Goal: Task Accomplishment & Management: Manage account settings

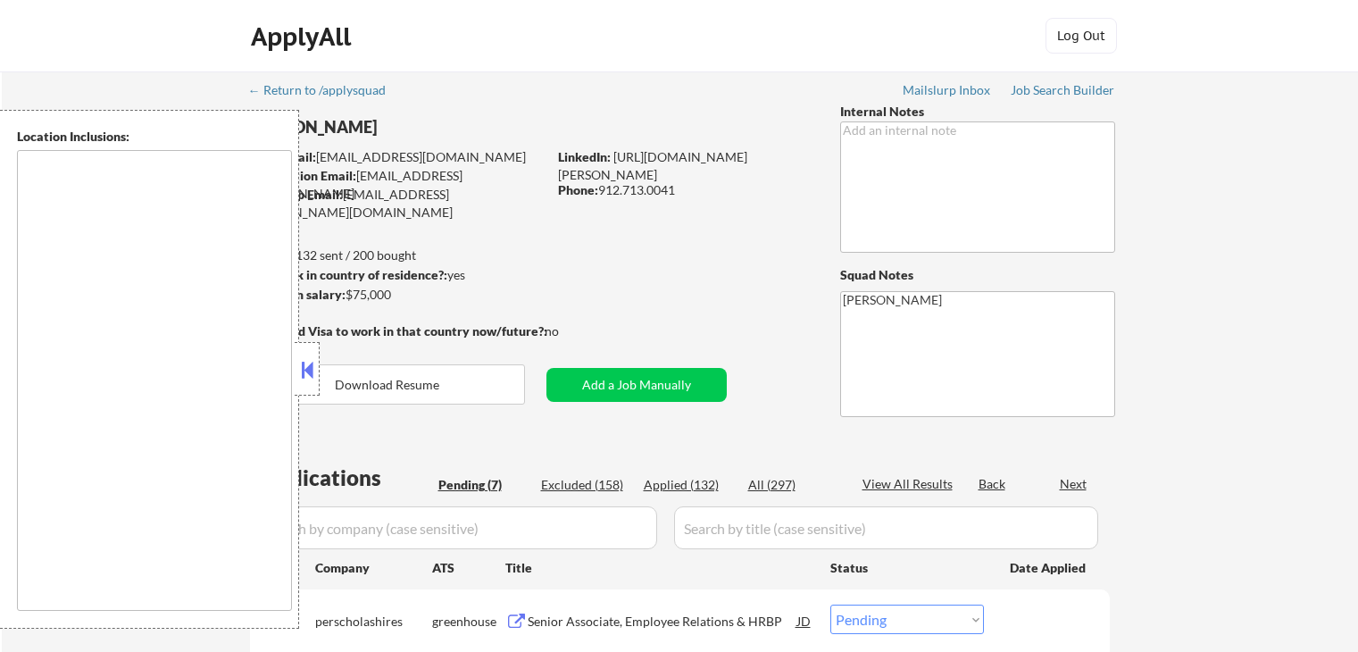
select select ""pending""
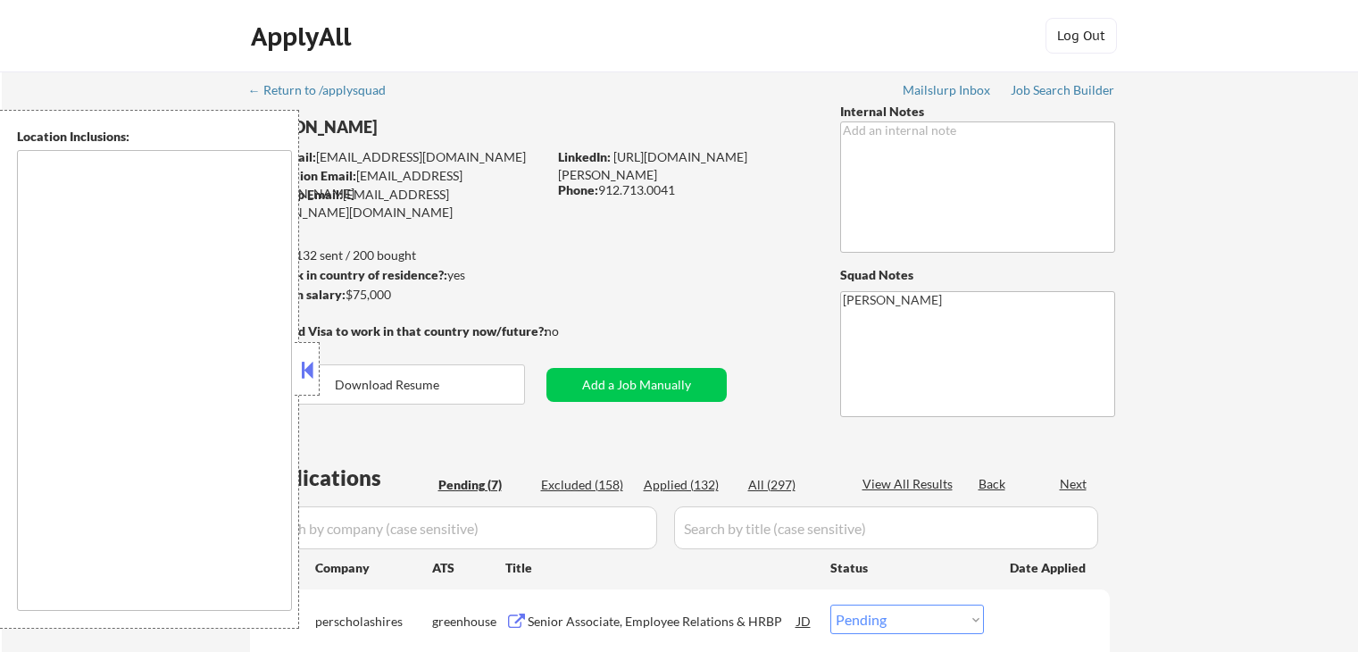
select select ""pending""
type textarea "[GEOGRAPHIC_DATA], [GEOGRAPHIC_DATA] [GEOGRAPHIC_DATA], [GEOGRAPHIC_DATA] [GEOG…"
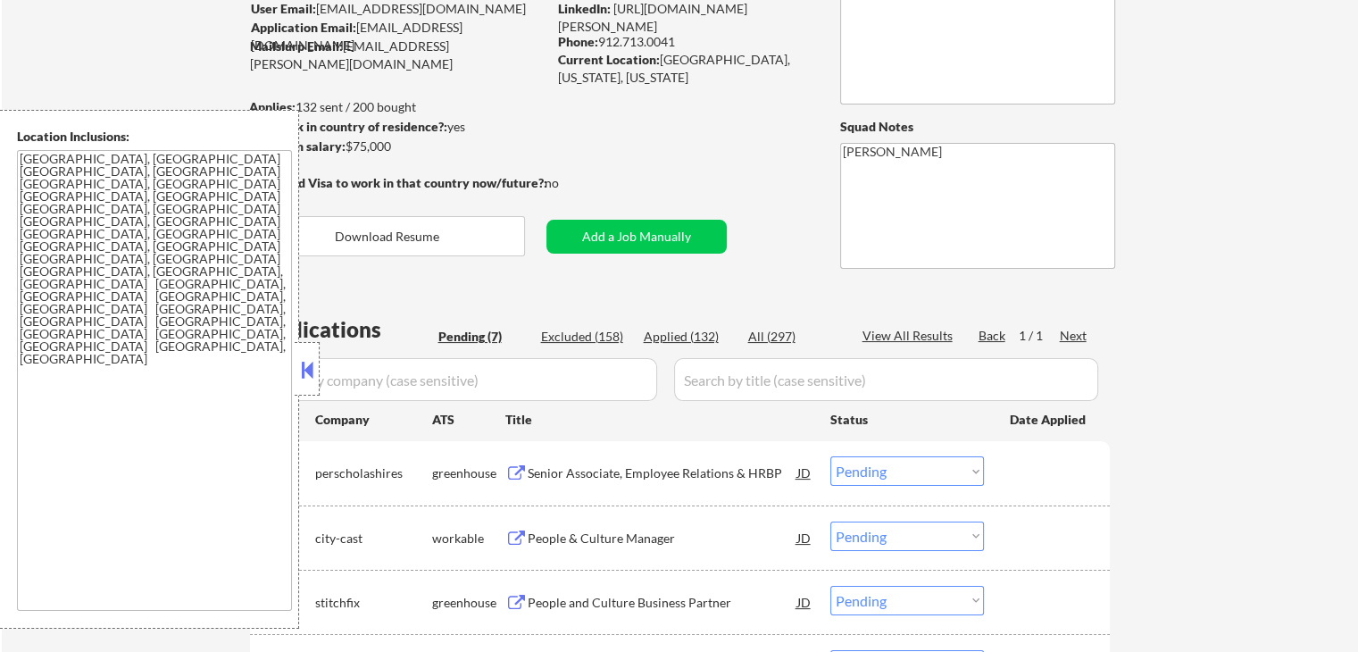
scroll to position [357, 0]
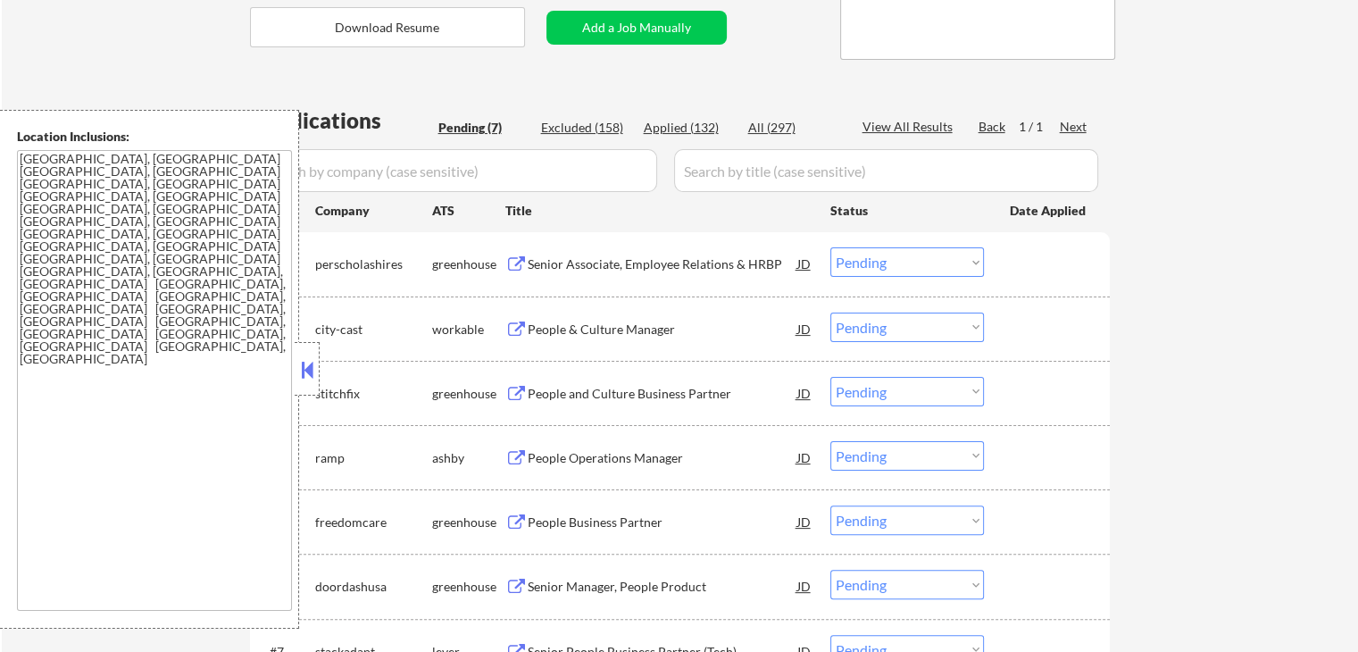
click at [539, 270] on div "Senior Associate, Employee Relations & HRBP" at bounding box center [663, 264] width 270 height 18
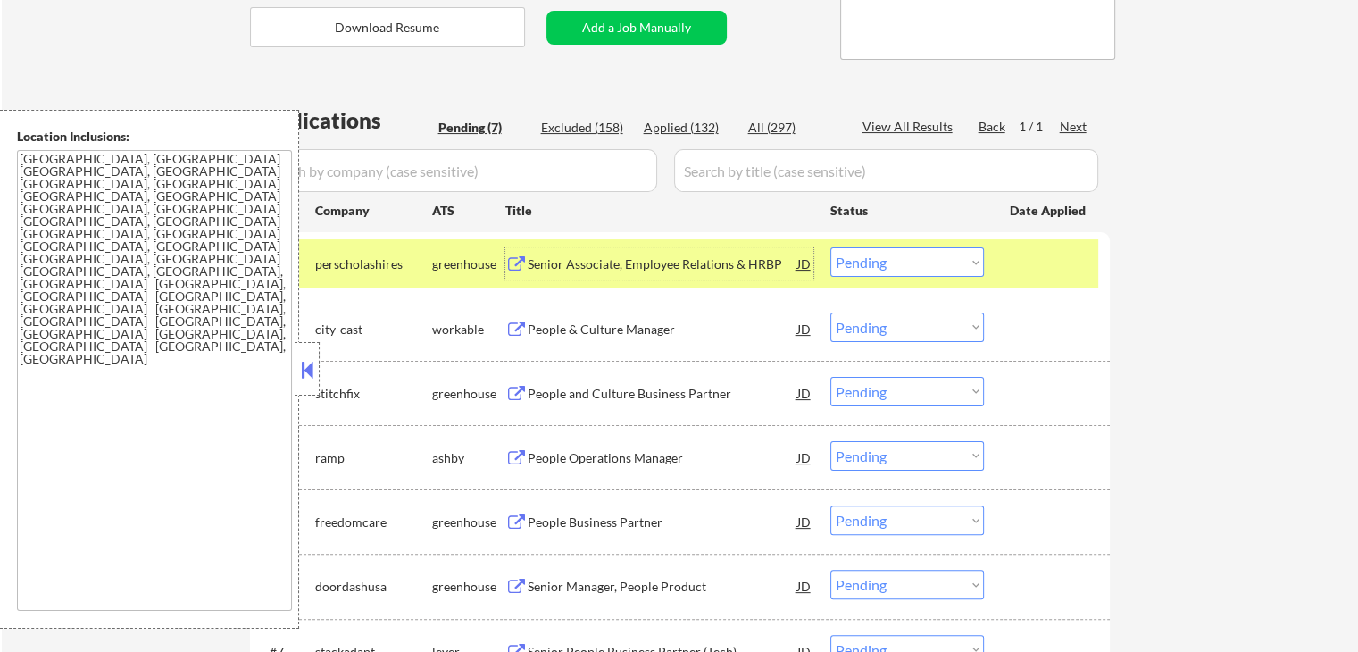
click at [888, 265] on select "Choose an option... Pending Applied Excluded (Questions) Excluded (Expired) Exc…" at bounding box center [907, 261] width 154 height 29
click at [830, 247] on select "Choose an option... Pending Applied Excluded (Questions) Excluded (Expired) Exc…" at bounding box center [907, 261] width 154 height 29
click at [560, 323] on div "People & Culture Manager" at bounding box center [663, 330] width 270 height 18
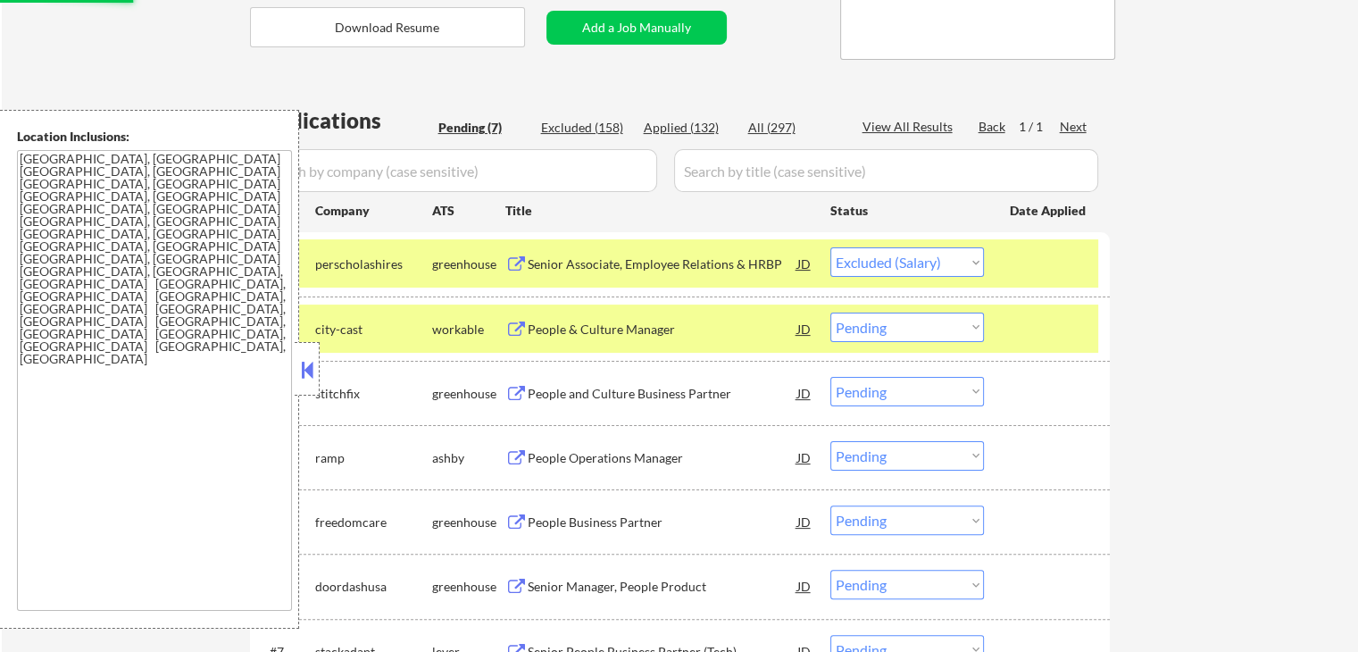
select select ""pending""
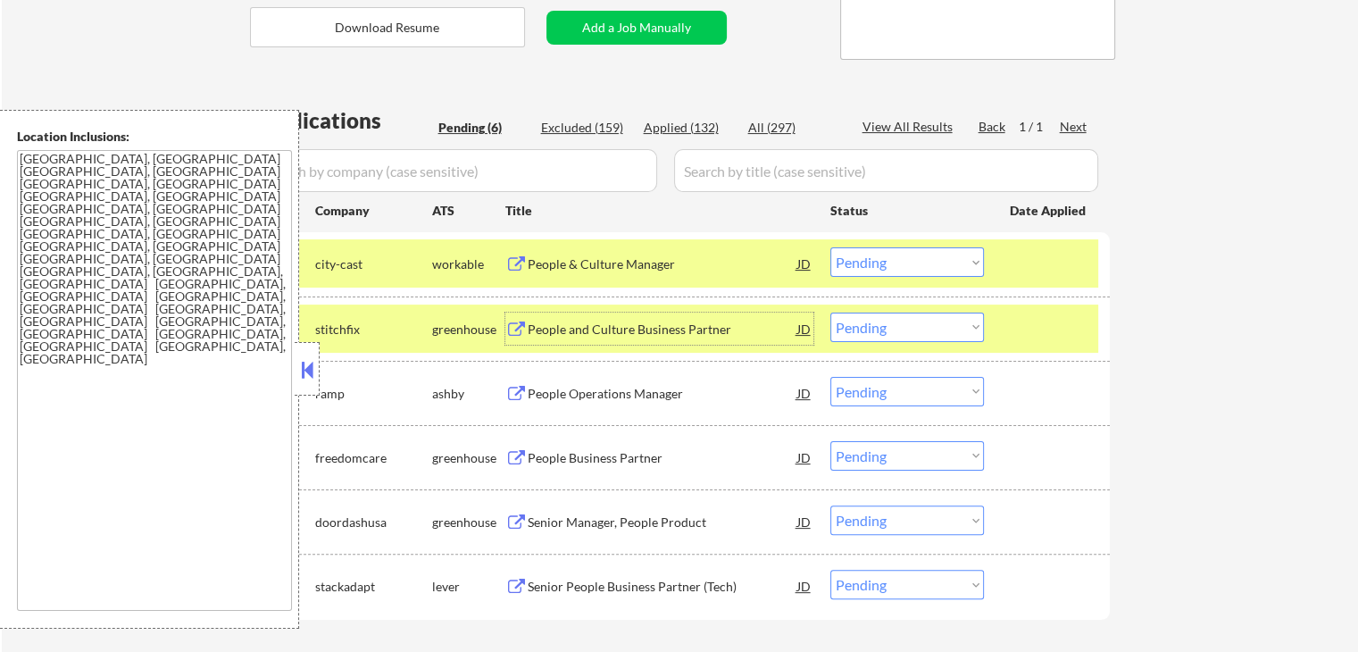
click at [554, 326] on div "People and Culture Business Partner" at bounding box center [663, 330] width 270 height 18
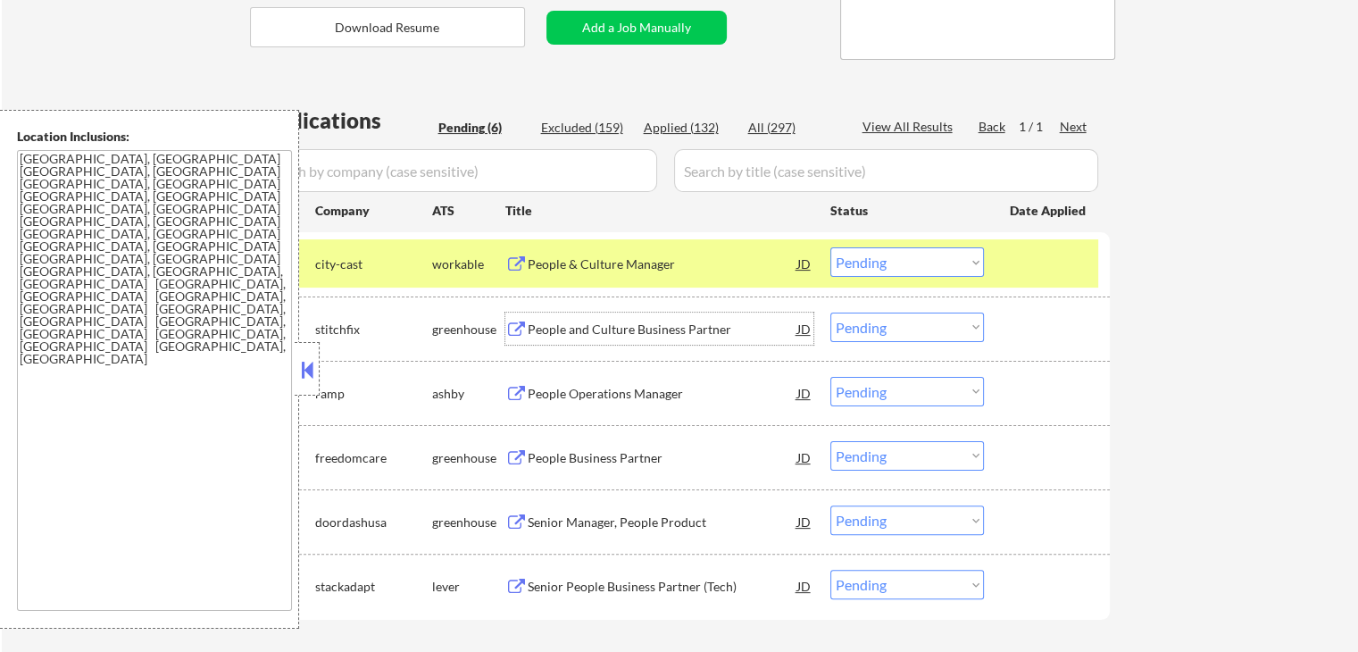
drag, startPoint x: 894, startPoint y: 322, endPoint x: 893, endPoint y: 338, distance: 16.1
click at [894, 322] on select "Choose an option... Pending Applied Excluded (Questions) Excluded (Expired) Exc…" at bounding box center [907, 327] width 154 height 29
click at [830, 313] on select "Choose an option... Pending Applied Excluded (Questions) Excluded (Expired) Exc…" at bounding box center [907, 327] width 154 height 29
select select ""pending""
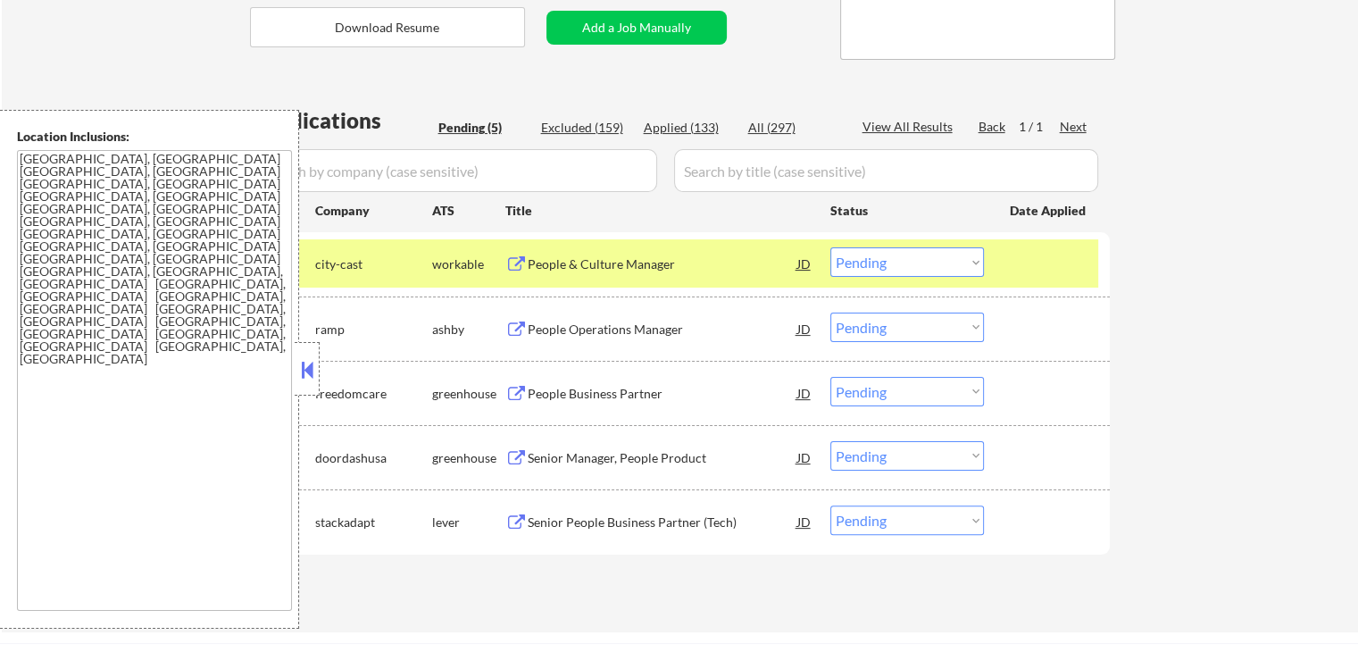
click at [581, 264] on div "People & Culture Manager" at bounding box center [663, 264] width 270 height 18
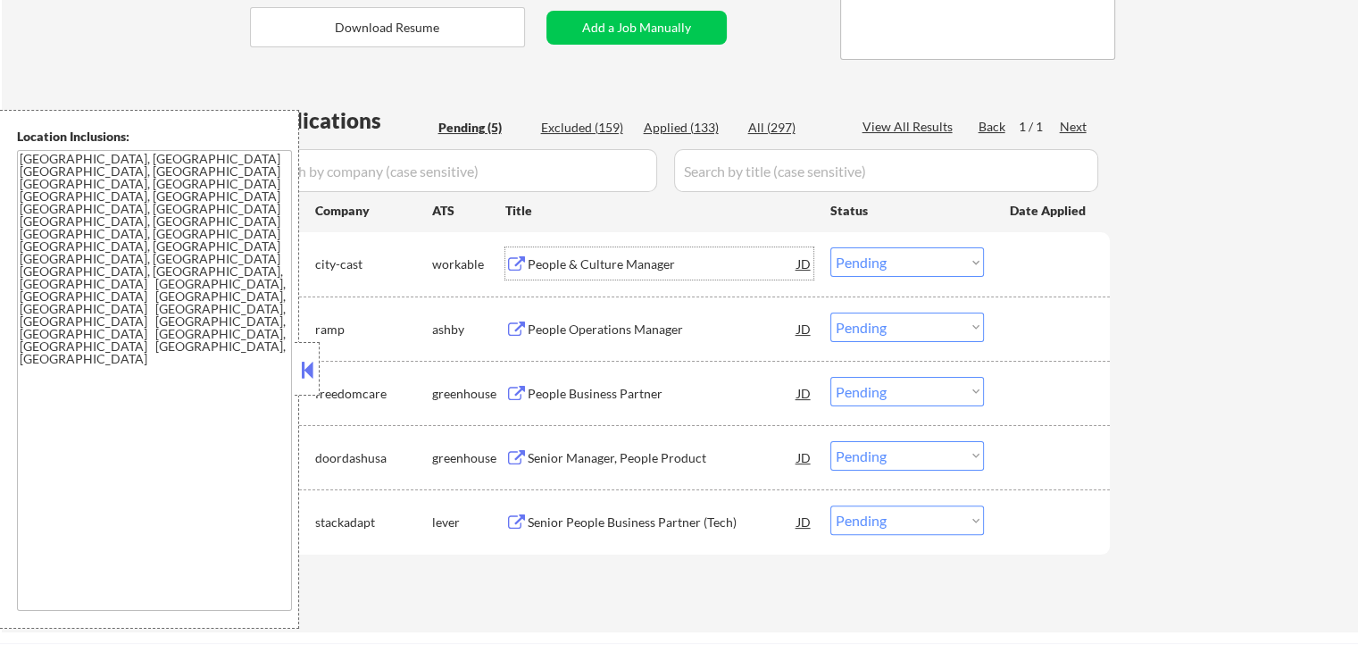
click at [647, 260] on div "People & Culture Manager" at bounding box center [663, 264] width 270 height 18
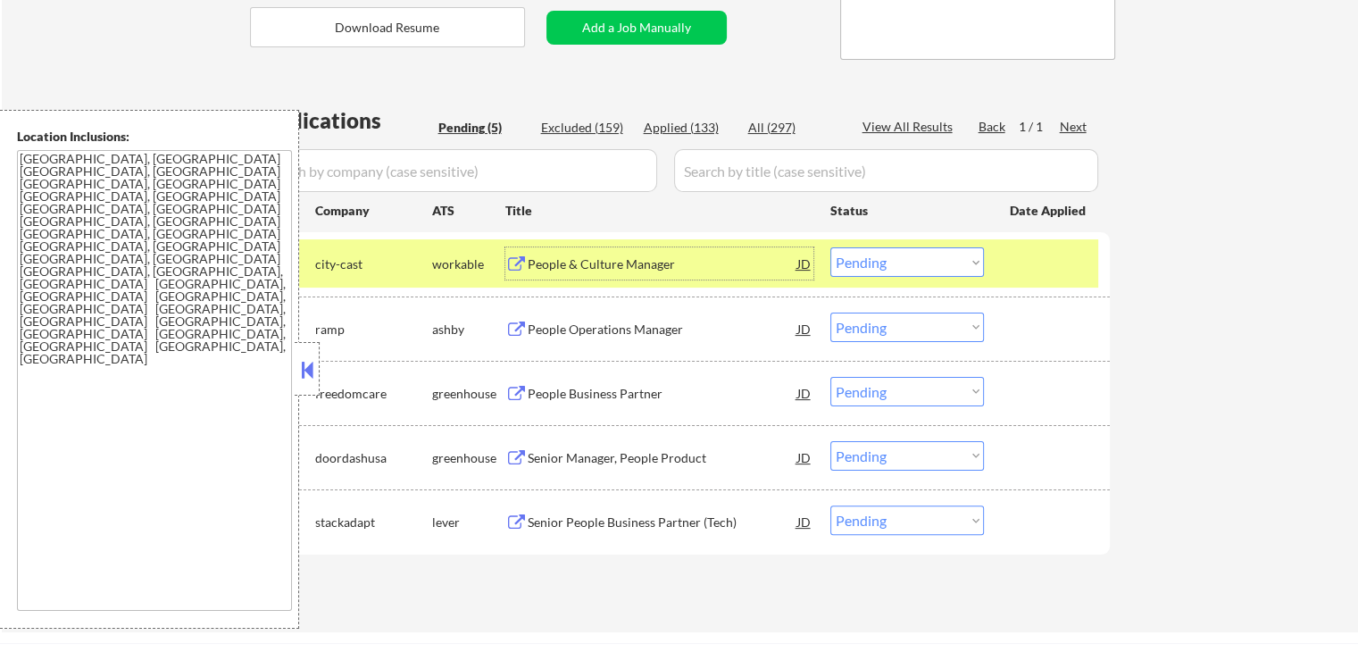
click at [948, 260] on select "Choose an option... Pending Applied Excluded (Questions) Excluded (Expired) Exc…" at bounding box center [907, 261] width 154 height 29
click at [830, 247] on select "Choose an option... Pending Applied Excluded (Questions) Excluded (Expired) Exc…" at bounding box center [907, 261] width 154 height 29
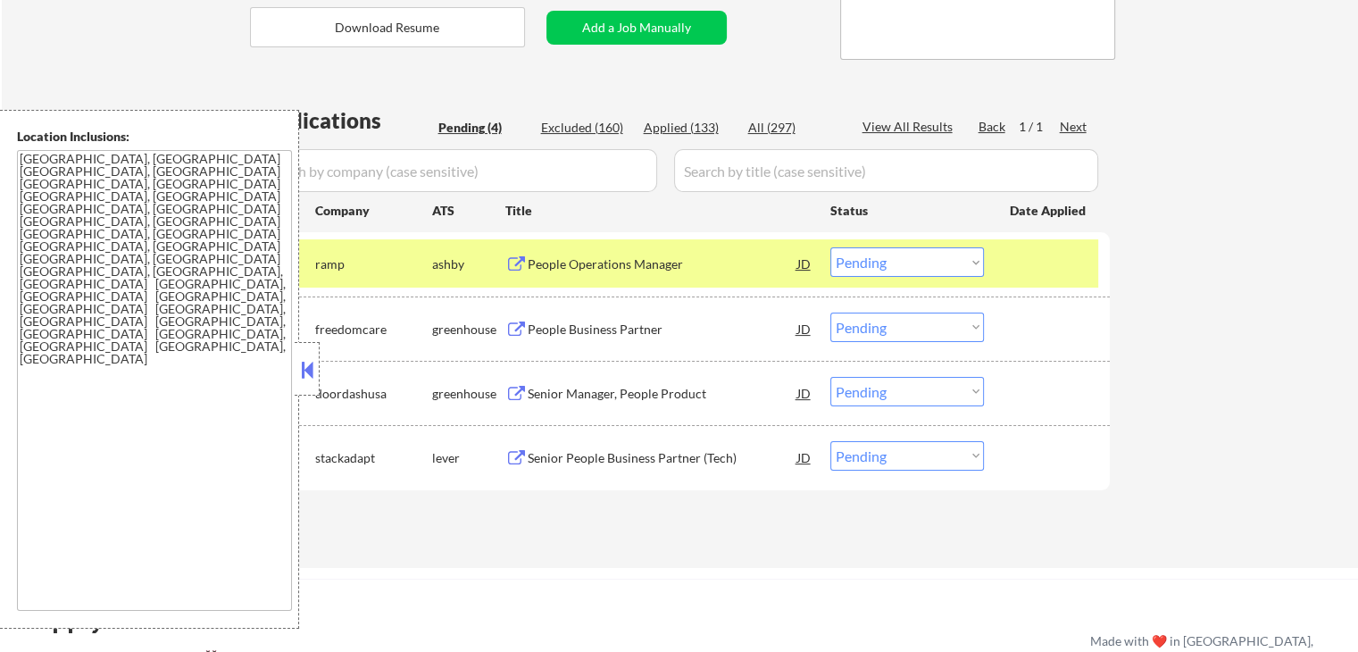
click at [602, 271] on div "People Operations Manager" at bounding box center [663, 264] width 270 height 18
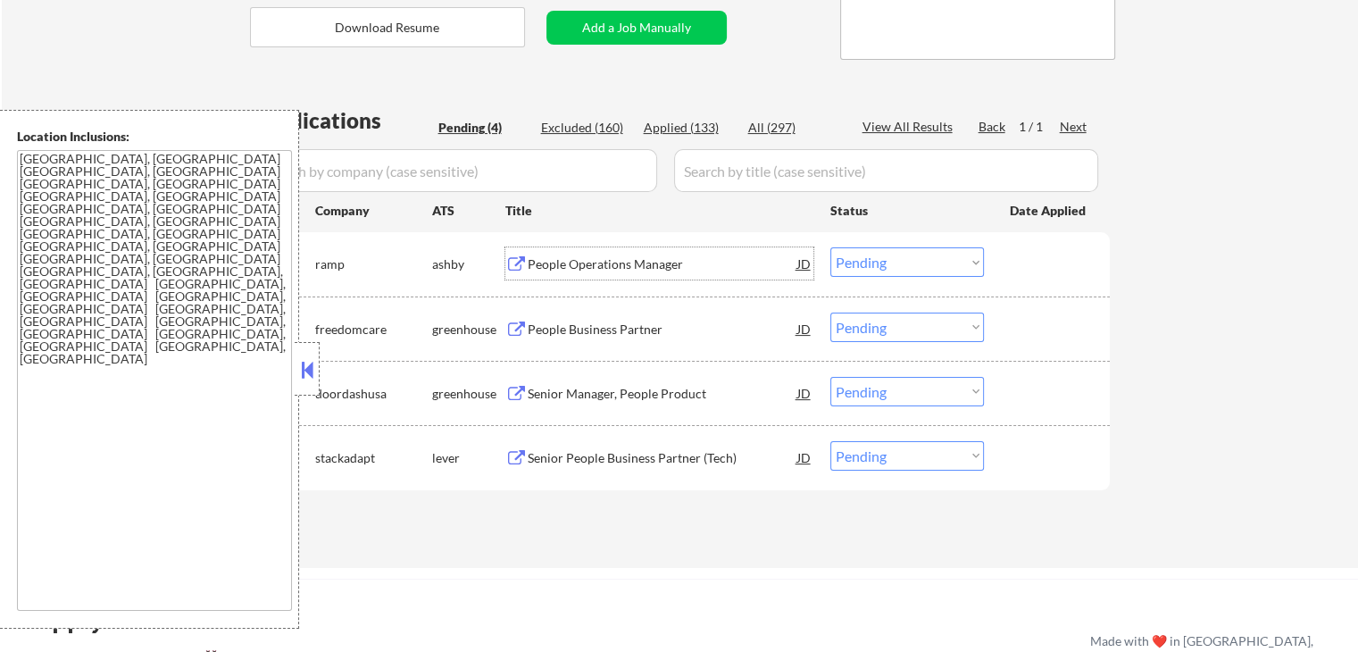
click at [897, 269] on select "Choose an option... Pending Applied Excluded (Questions) Excluded (Expired) Exc…" at bounding box center [907, 261] width 154 height 29
click at [830, 247] on select "Choose an option... Pending Applied Excluded (Questions) Excluded (Expired) Exc…" at bounding box center [907, 261] width 154 height 29
select select ""pending""
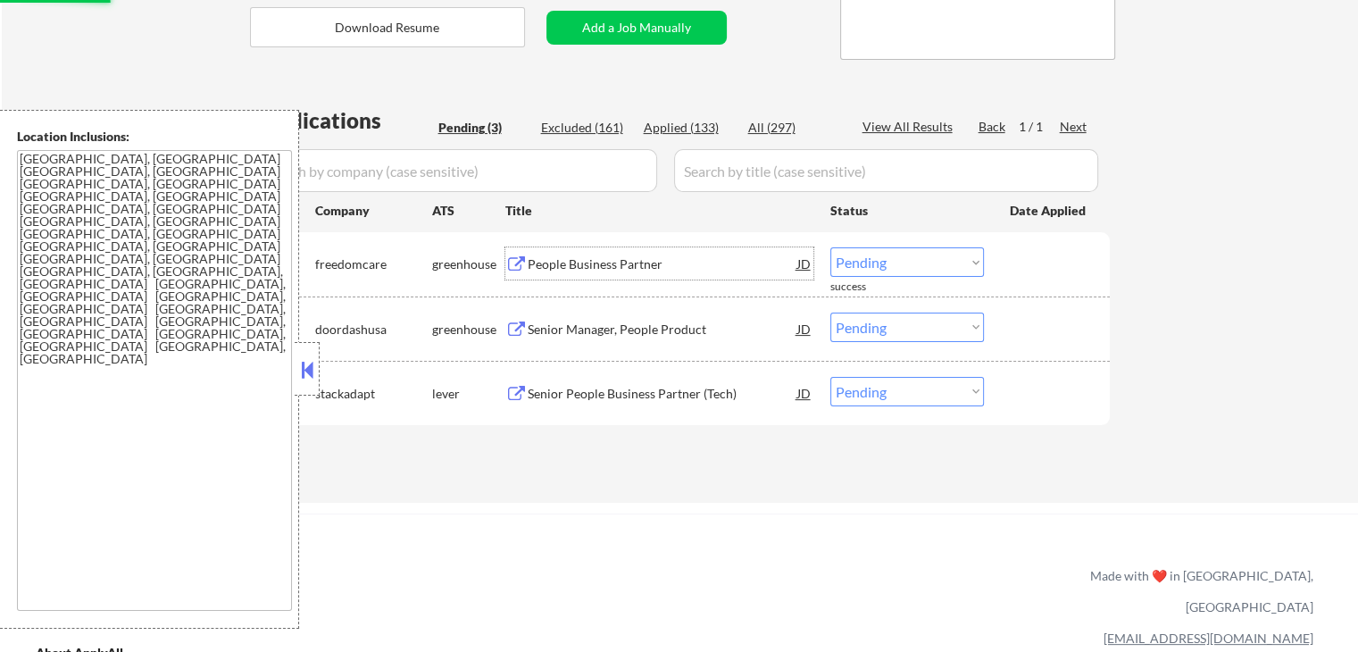
click at [561, 271] on div "People Business Partner" at bounding box center [663, 264] width 270 height 18
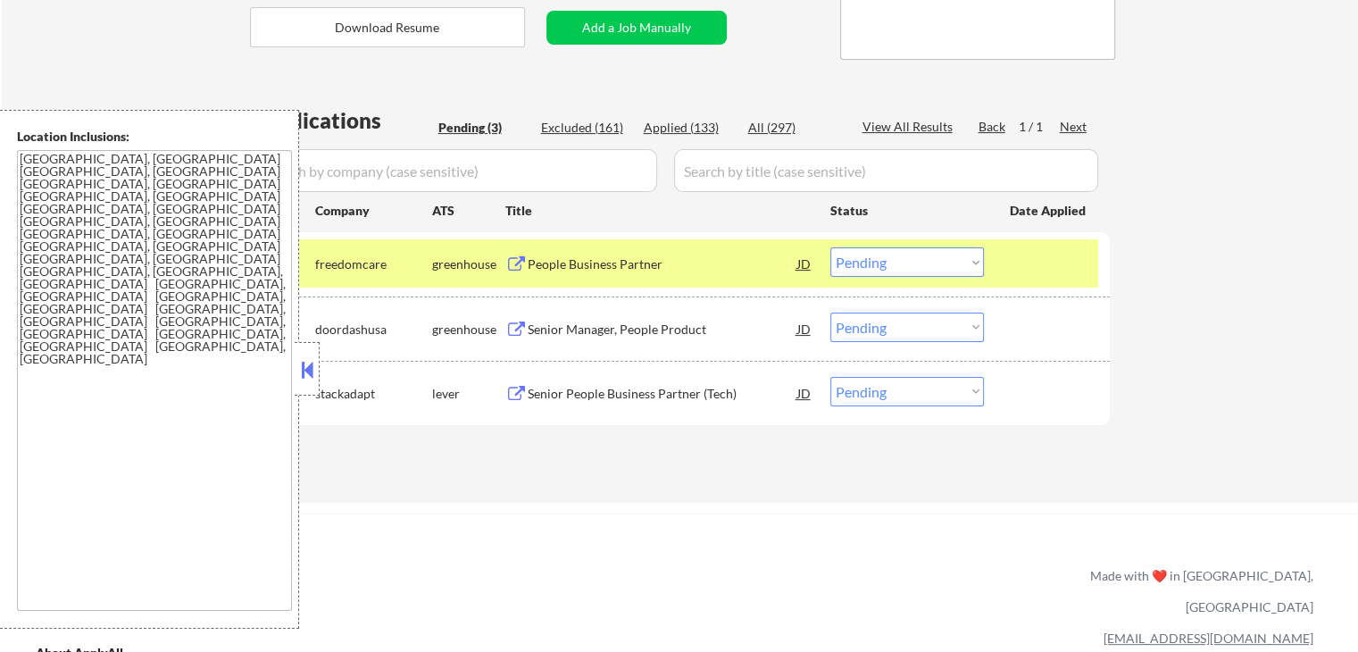
click at [520, 337] on button at bounding box center [516, 329] width 22 height 17
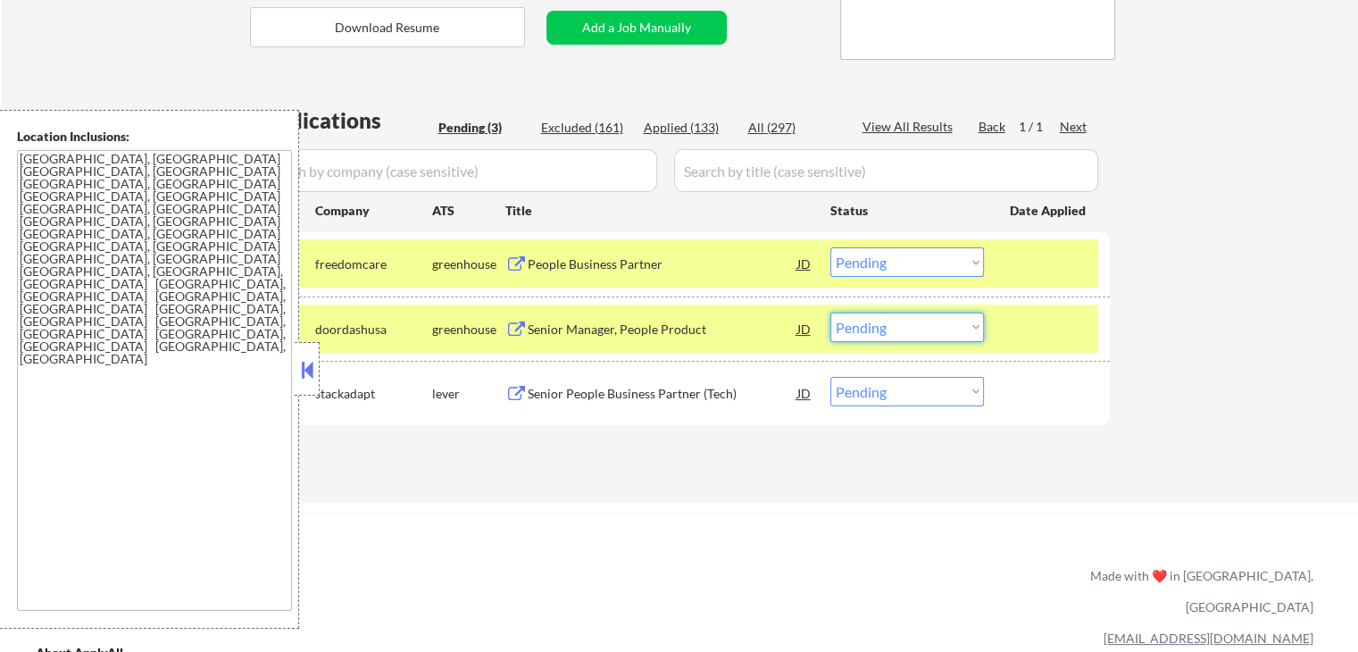
drag, startPoint x: 897, startPoint y: 324, endPoint x: 896, endPoint y: 337, distance: 12.5
click at [898, 327] on select "Choose an option... Pending Applied Excluded (Questions) Excluded (Expired) Exc…" at bounding box center [907, 327] width 154 height 29
select select ""applied""
click at [830, 313] on select "Choose an option... Pending Applied Excluded (Questions) Excluded (Expired) Exc…" at bounding box center [907, 327] width 154 height 29
click at [891, 263] on select "Choose an option... Pending Applied Excluded (Questions) Excluded (Expired) Exc…" at bounding box center [907, 261] width 154 height 29
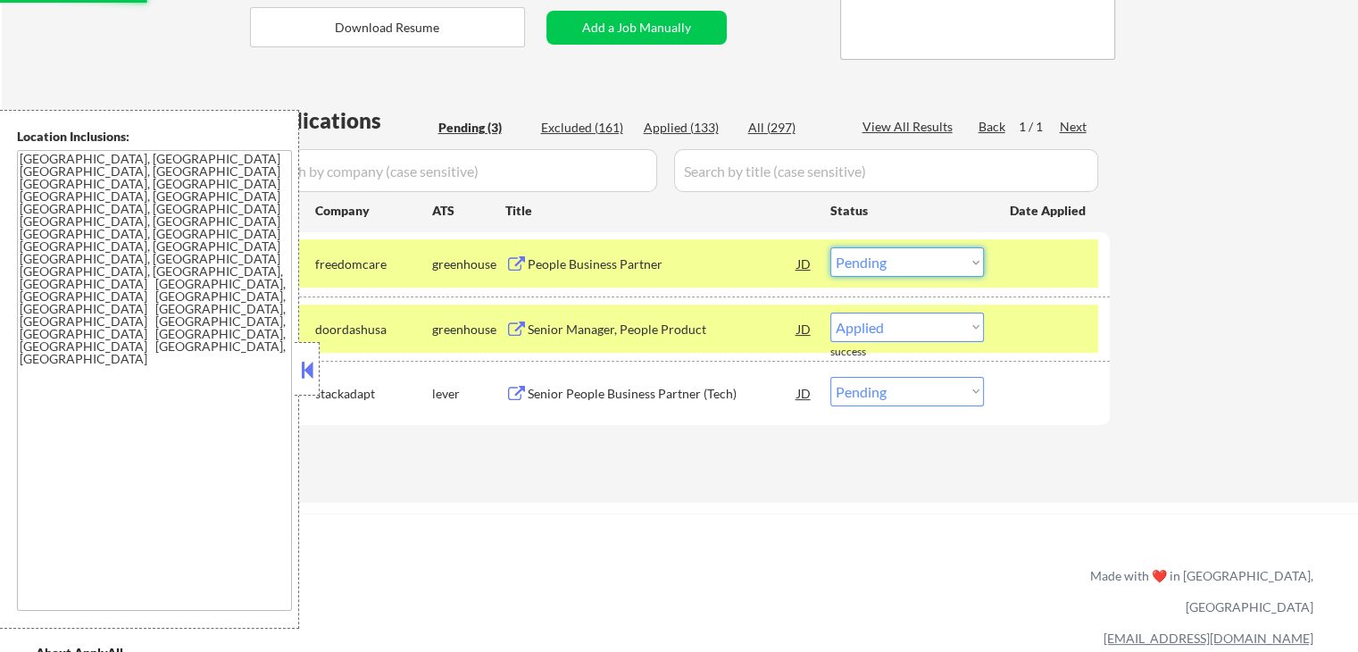
select select ""applied""
click at [830, 247] on select "Choose an option... Pending Applied Excluded (Questions) Excluded (Expired) Exc…" at bounding box center [907, 261] width 154 height 29
click at [646, 374] on div "#3 stackadapt lever Senior People Business Partner (Tech) JD Choose an option..…" at bounding box center [676, 393] width 843 height 48
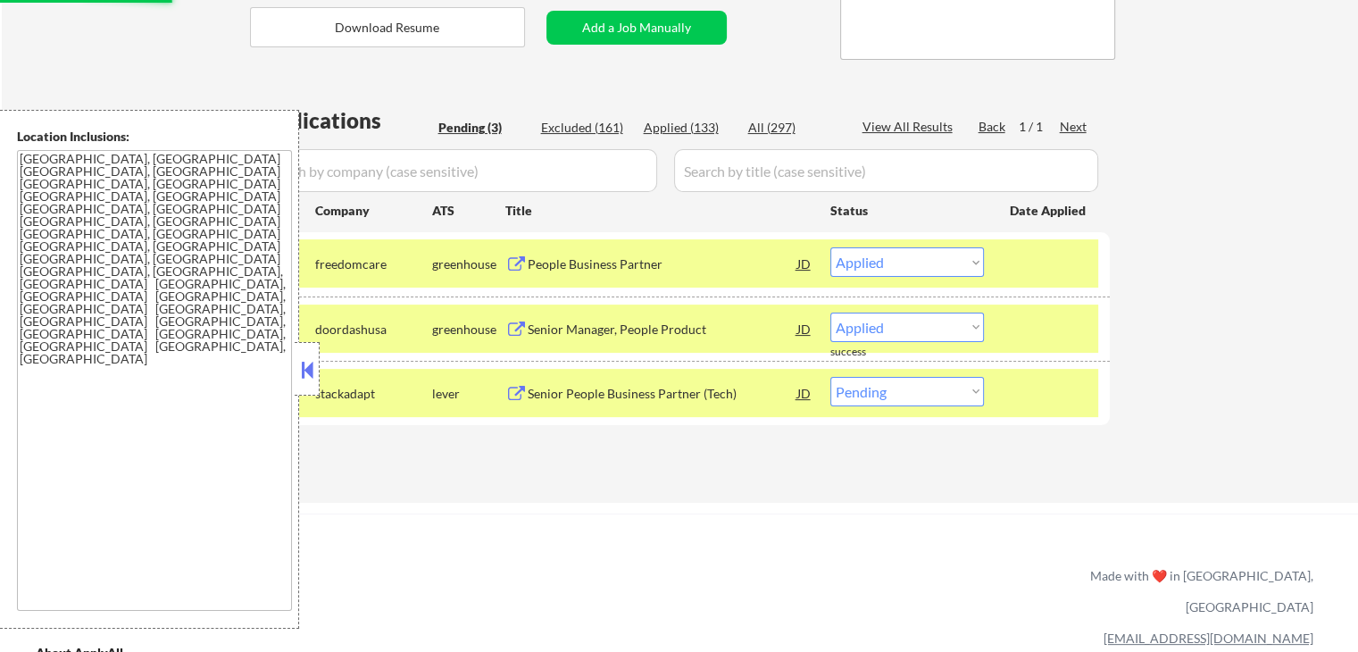
select select ""pending""
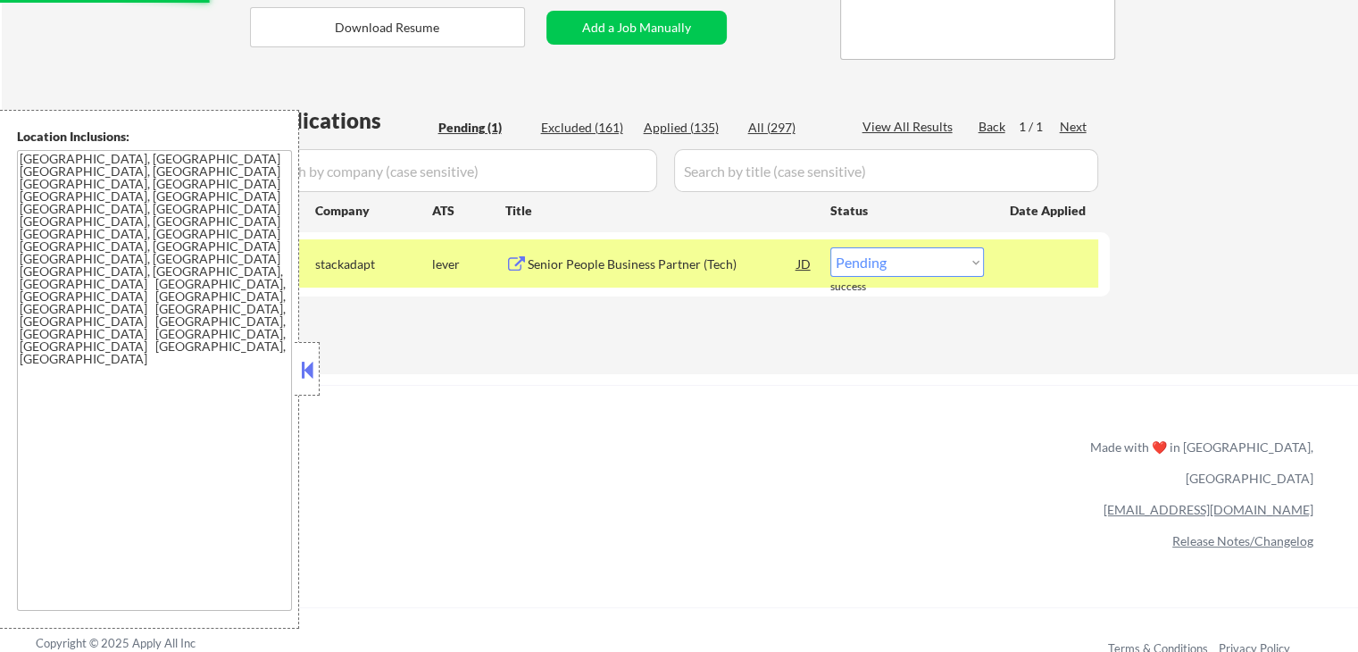
click at [661, 261] on div "Senior People Business Partner (Tech)" at bounding box center [663, 264] width 270 height 18
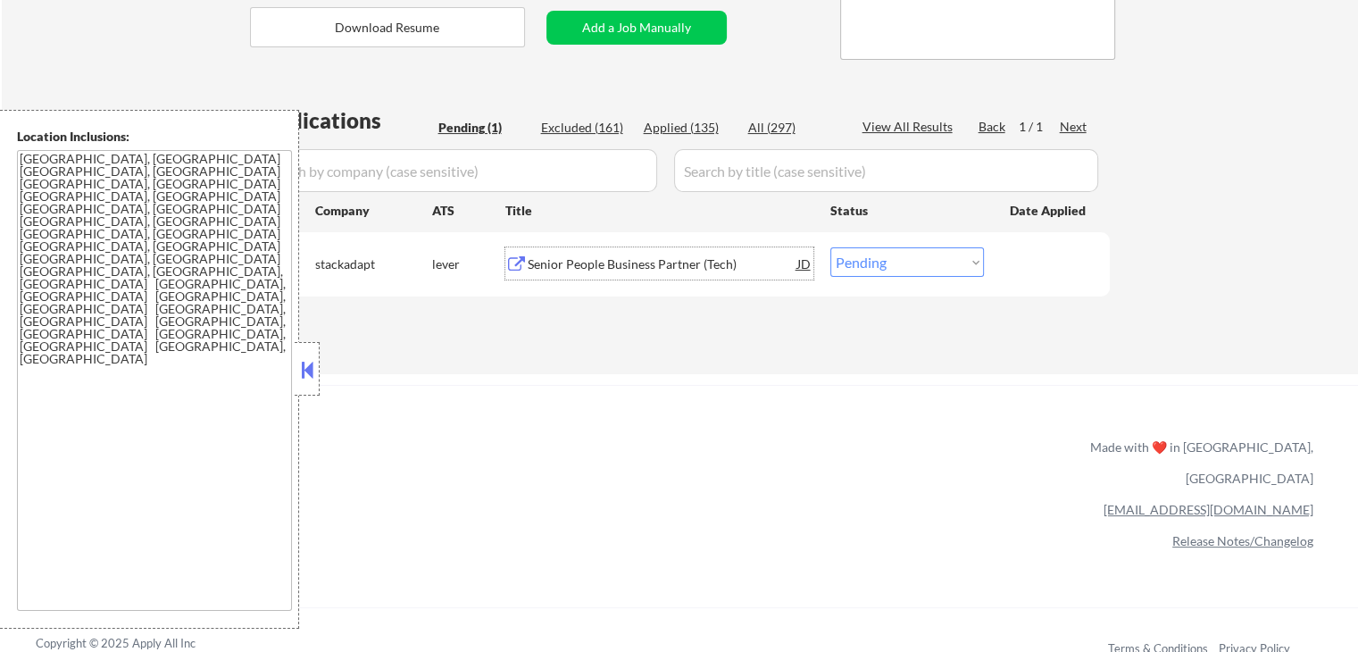
click at [696, 122] on div "Applied (135)" at bounding box center [688, 128] width 89 height 18
select select ""applied""
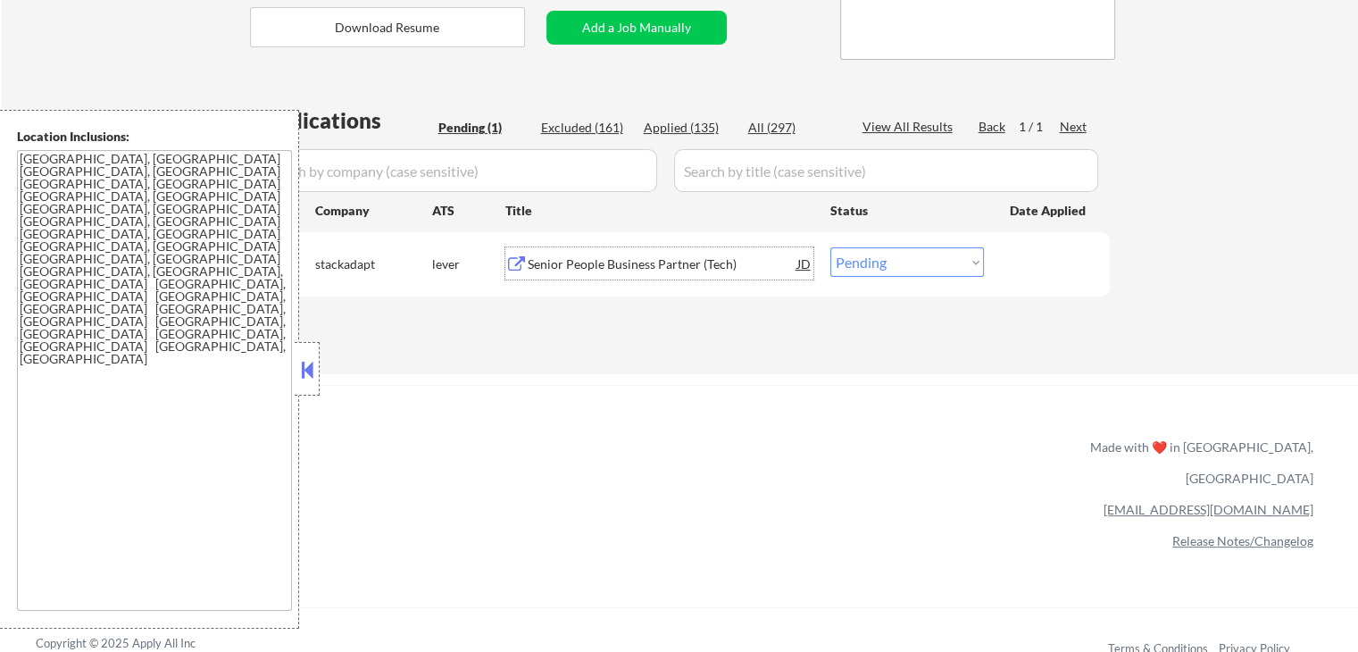
select select ""applied""
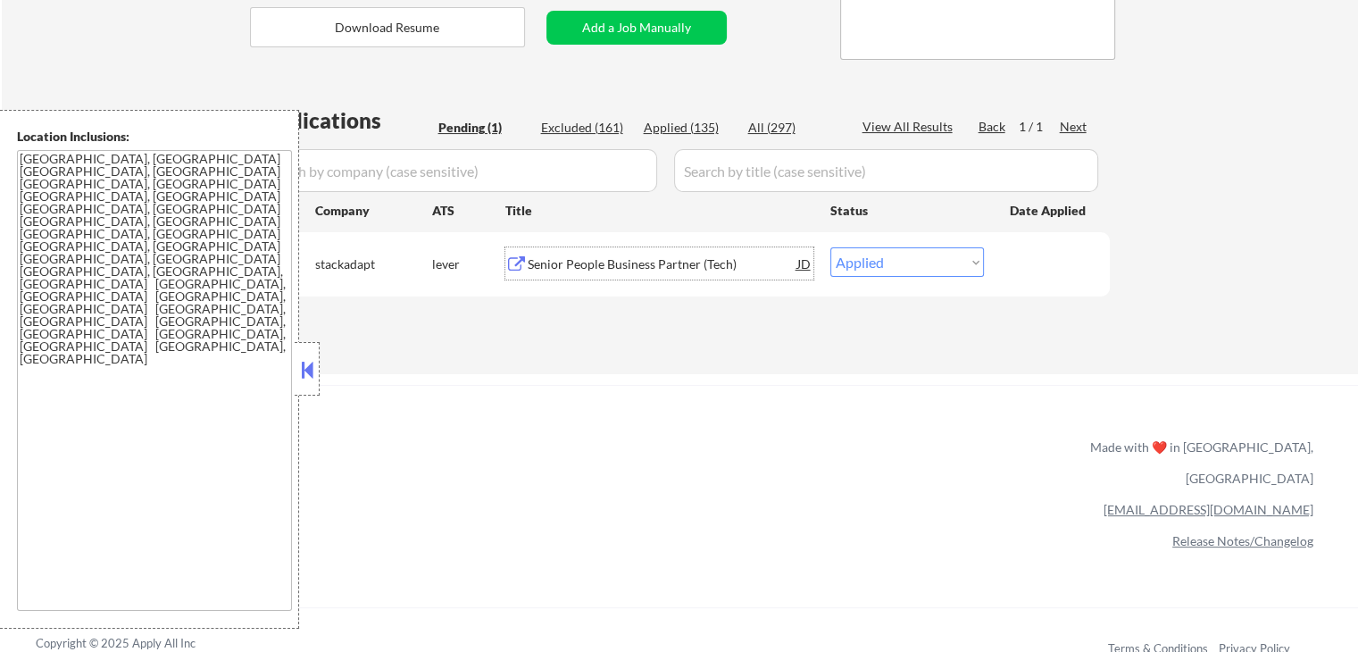
select select ""applied""
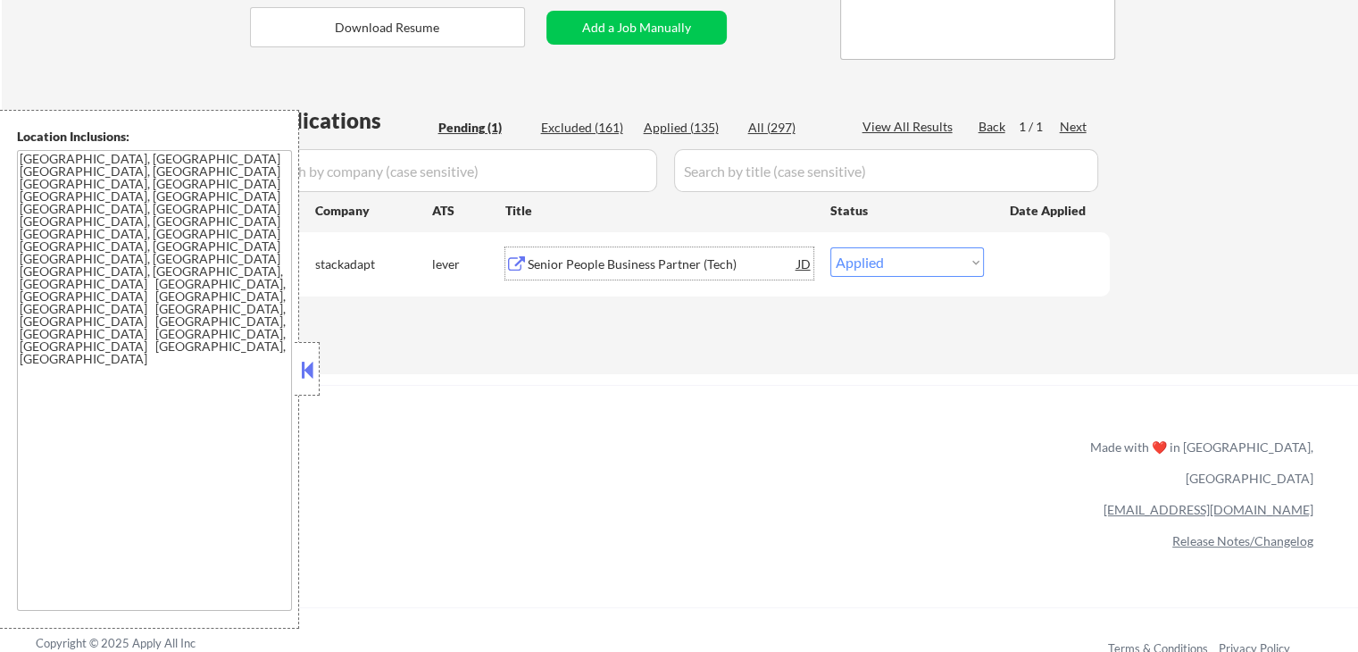
select select ""applied""
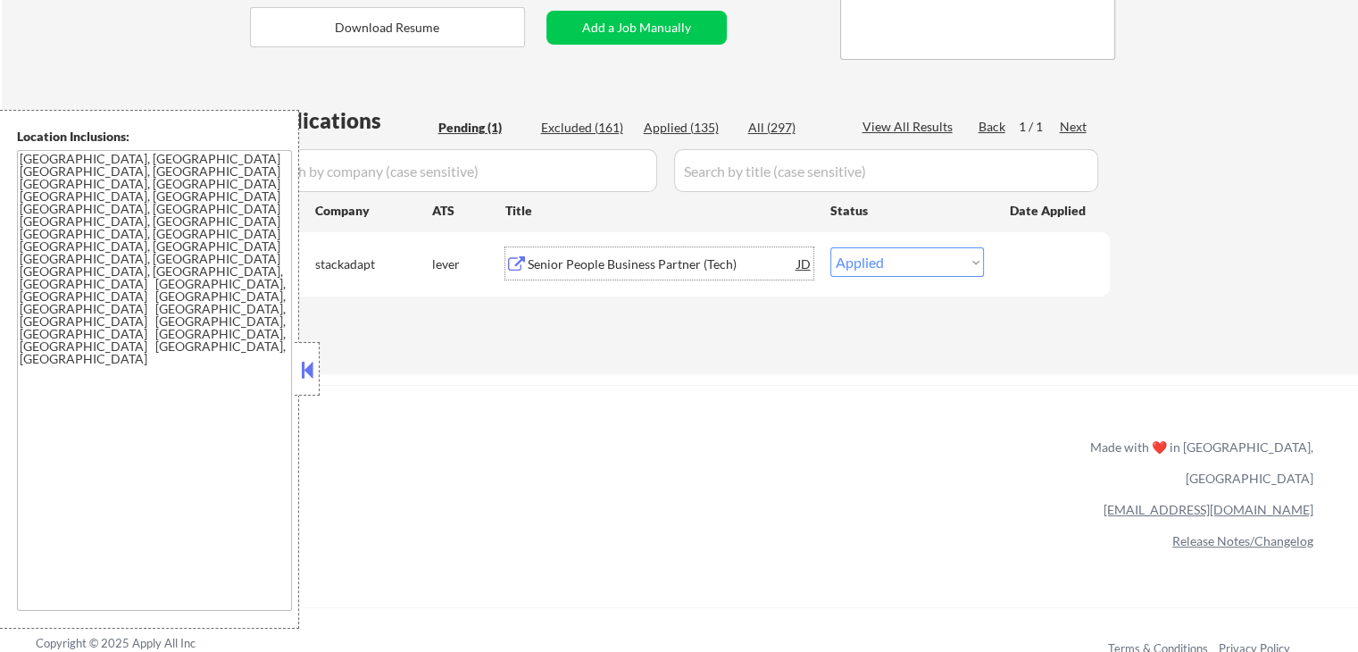
select select ""applied""
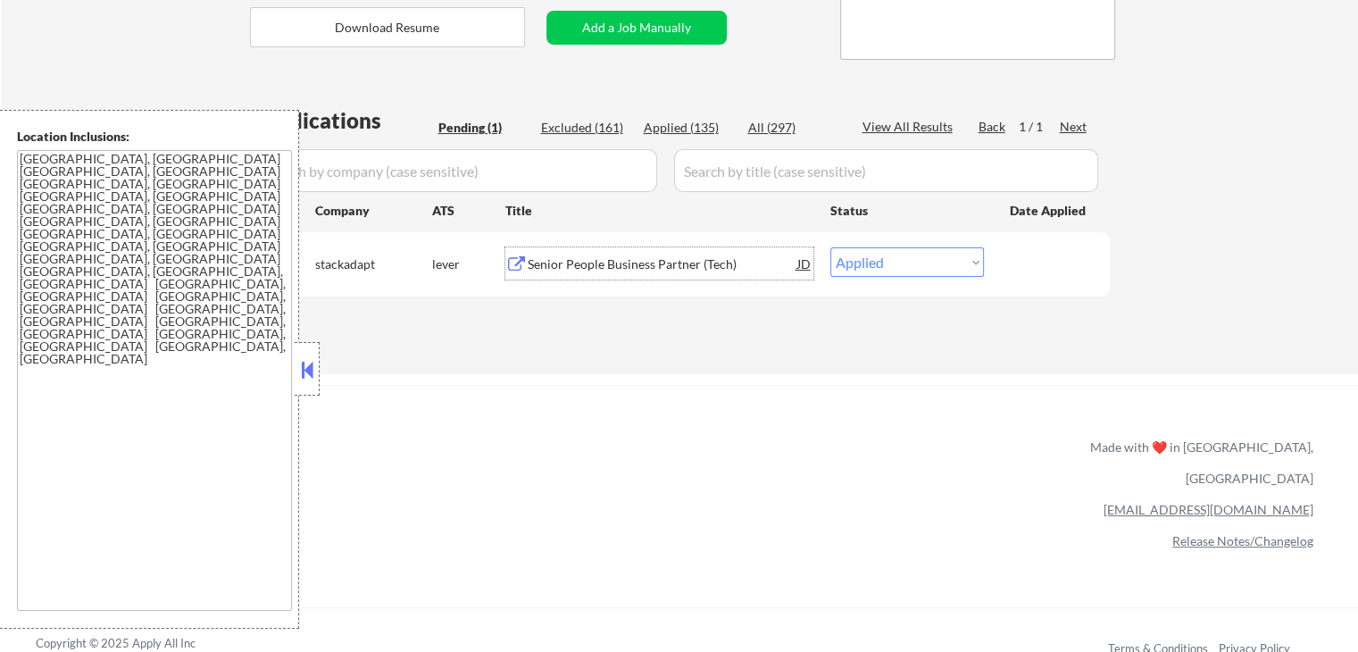
select select ""applied""
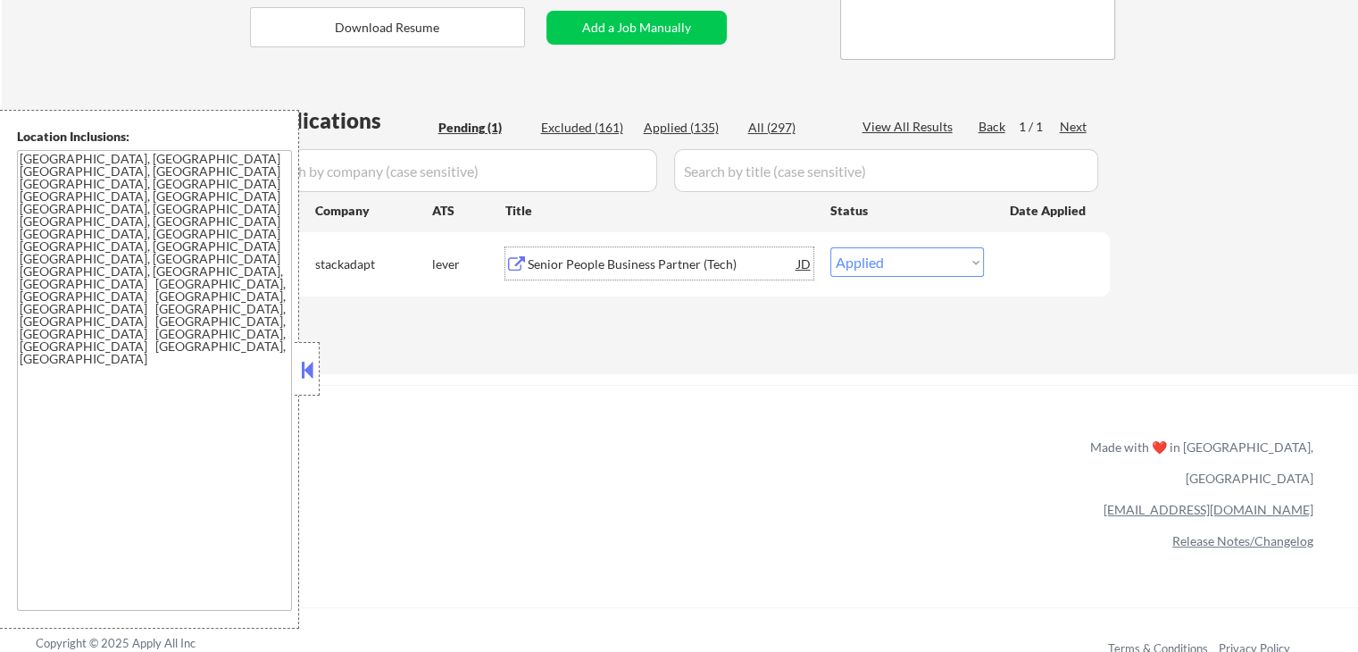
select select ""applied""
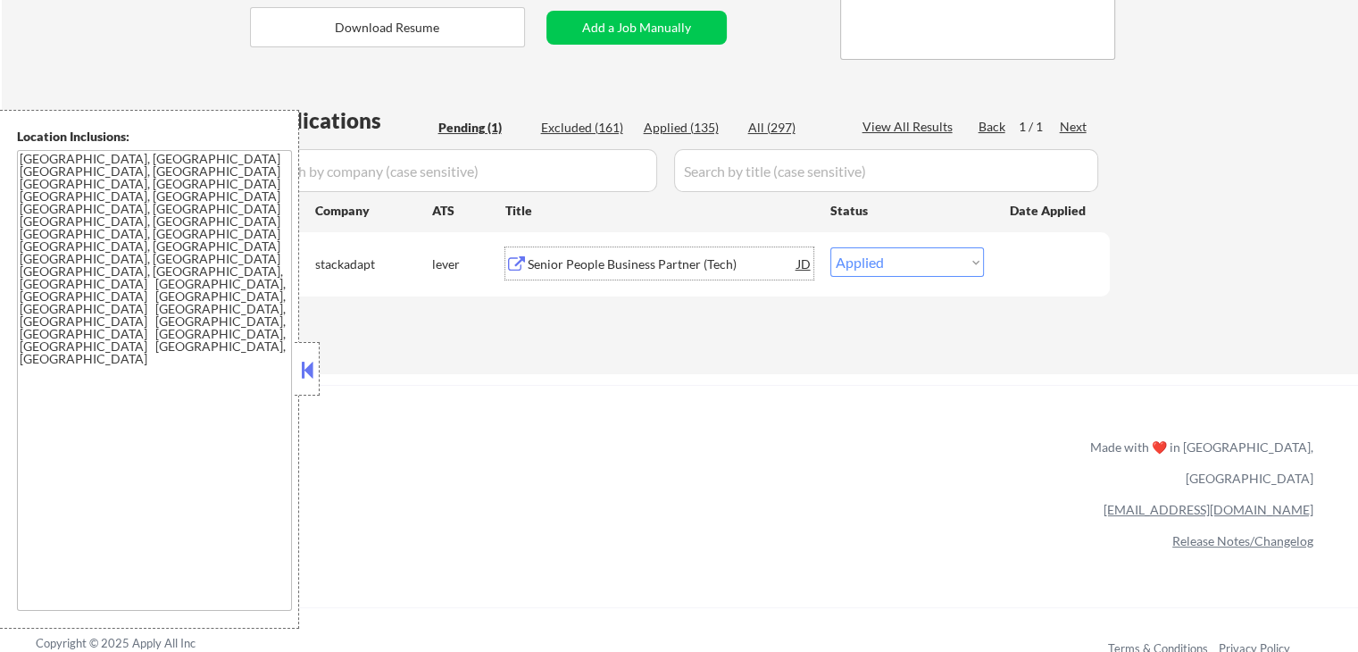
select select ""applied""
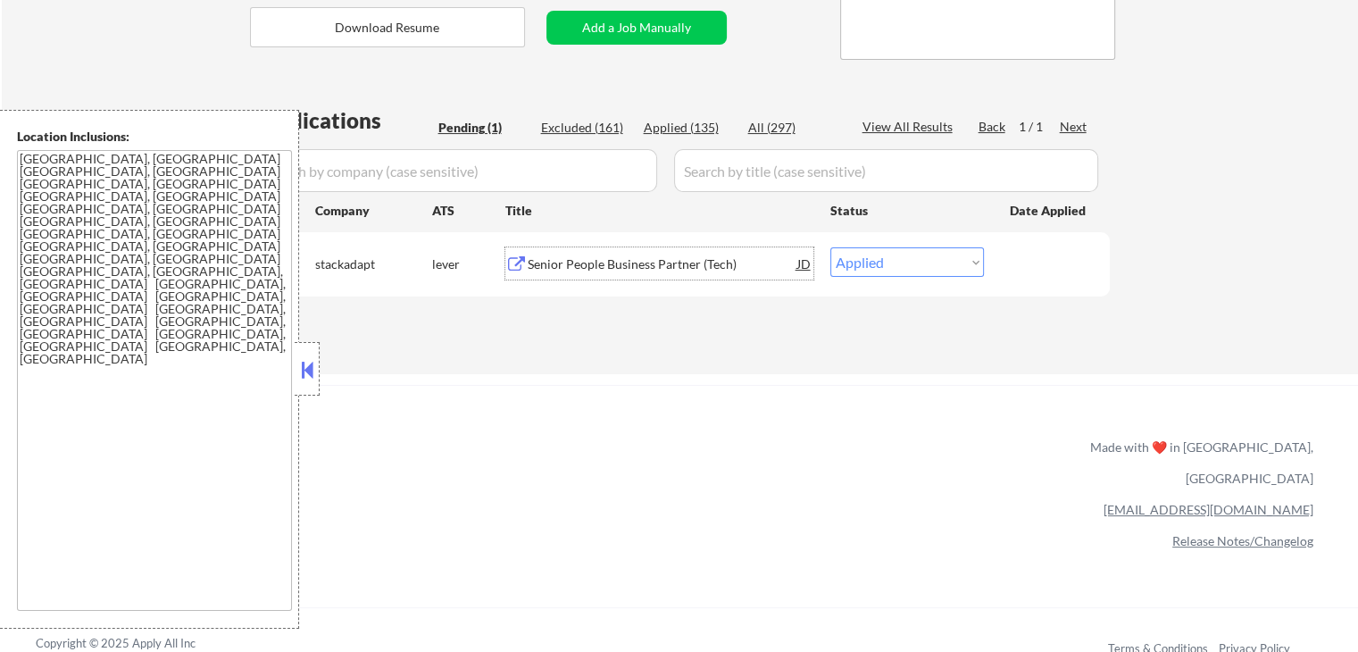
select select ""applied""
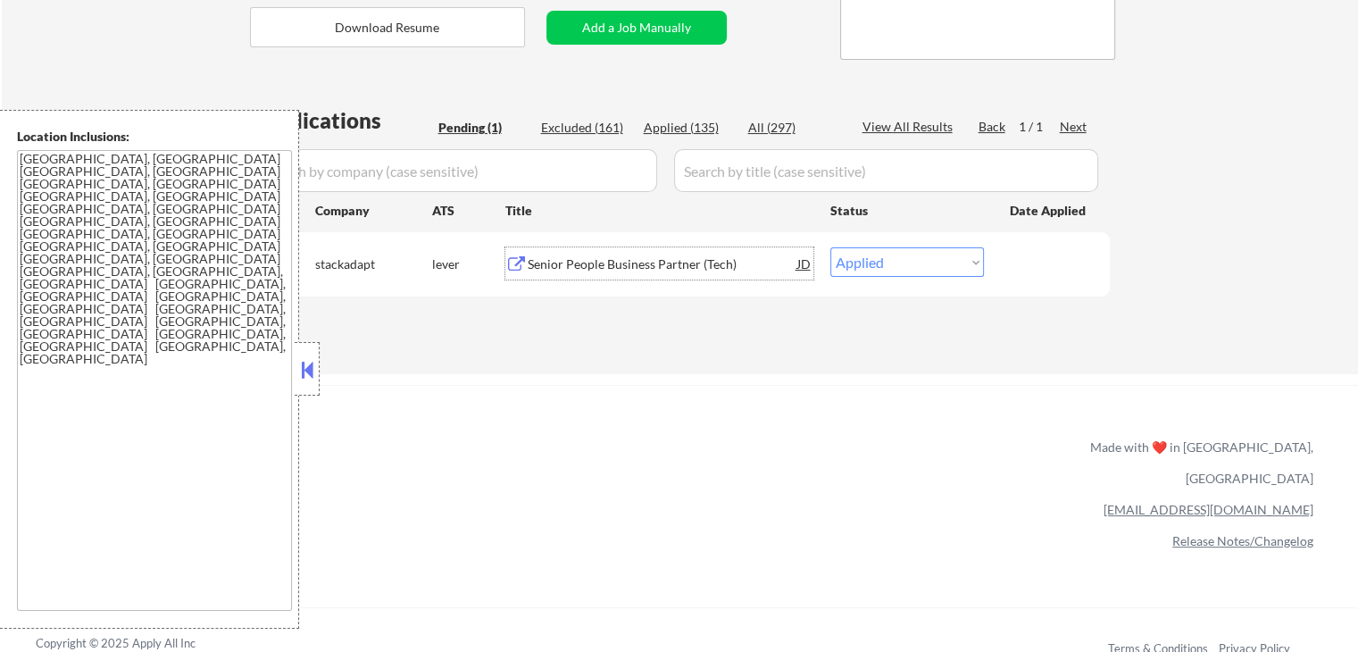
select select ""applied""
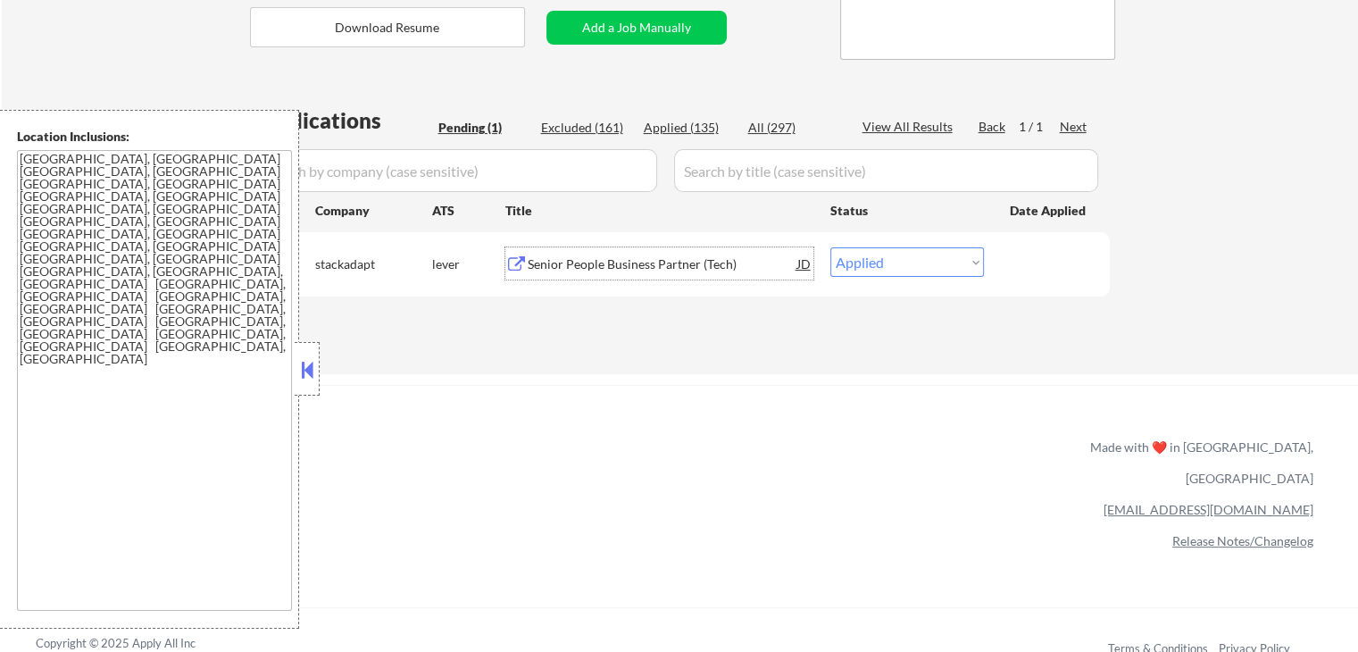
select select ""applied""
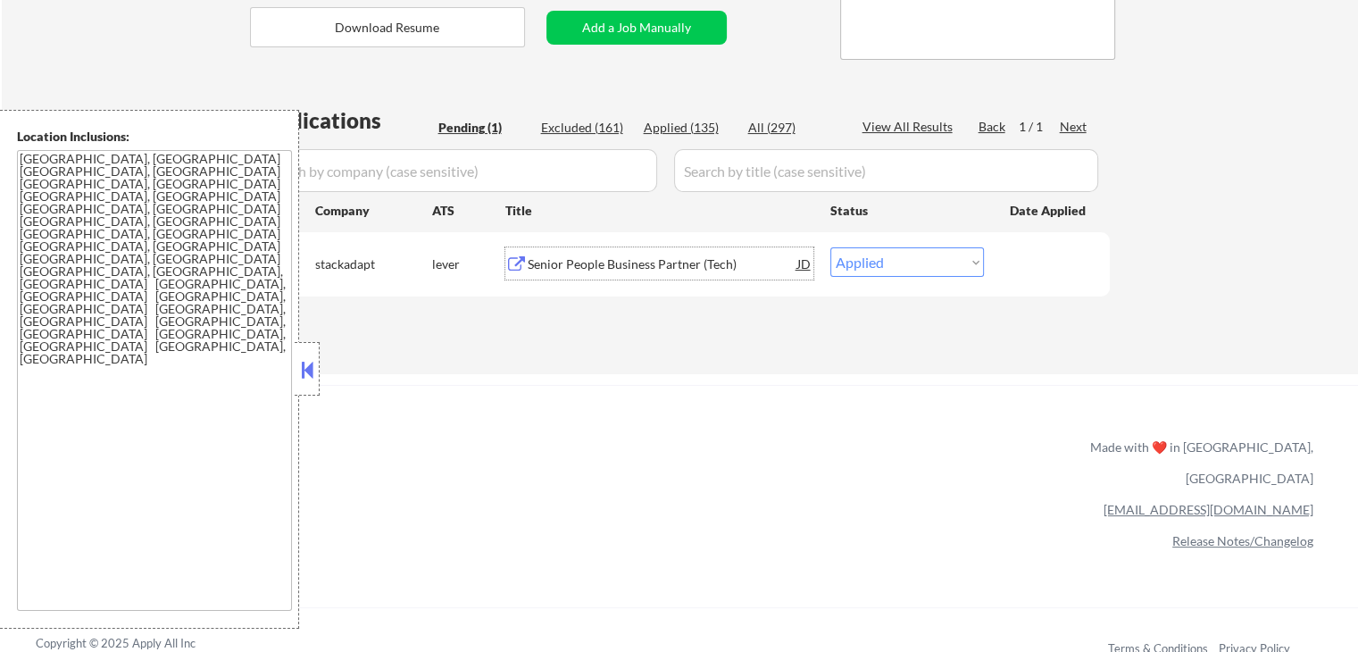
select select ""applied""
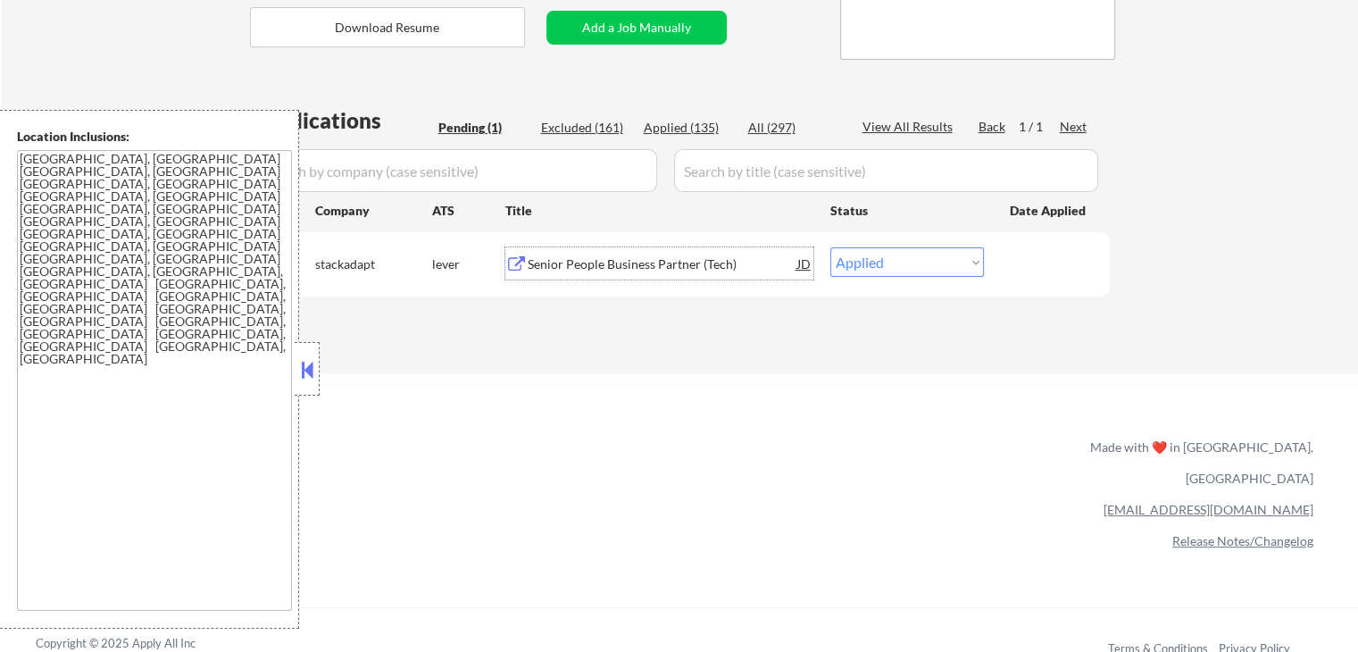
select select ""applied""
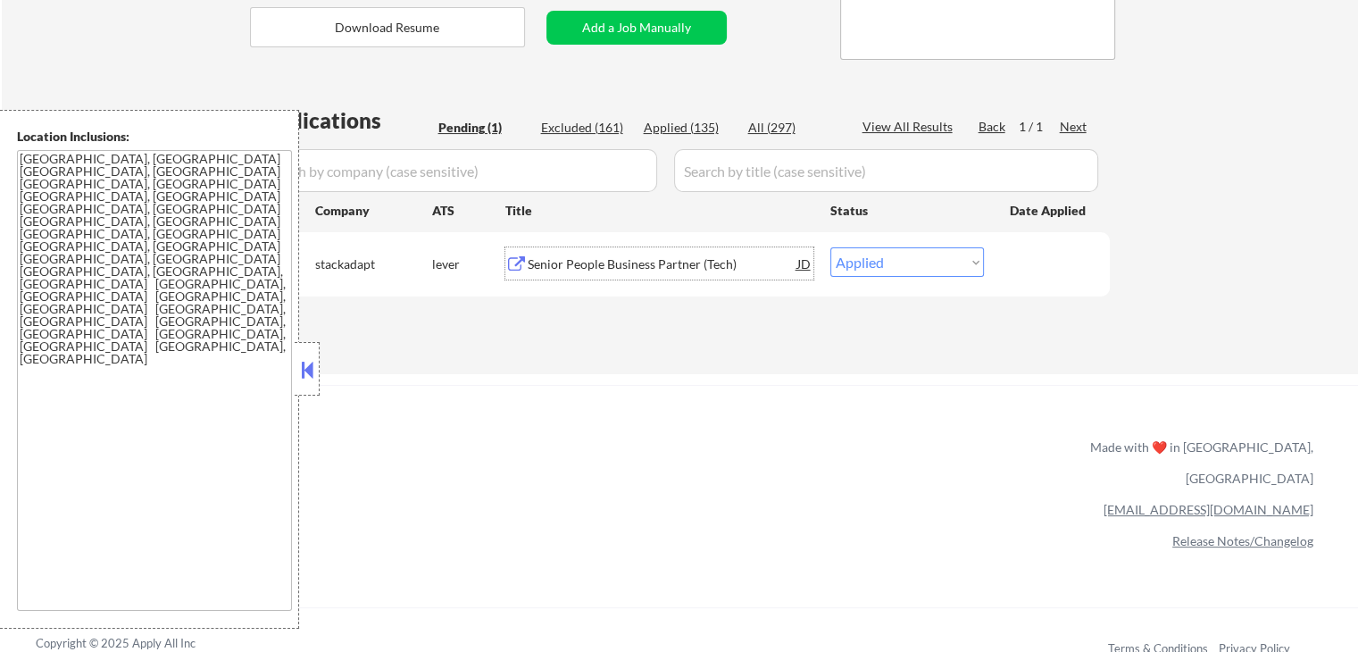
select select ""applied""
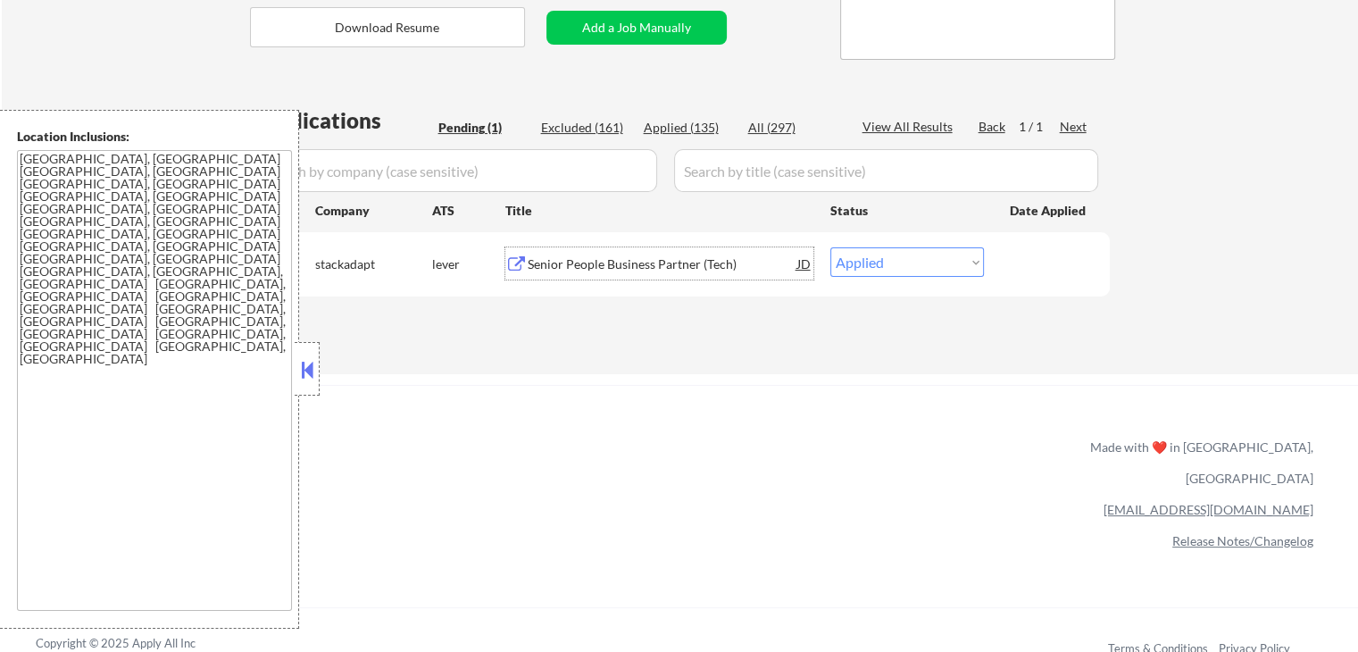
select select ""applied""
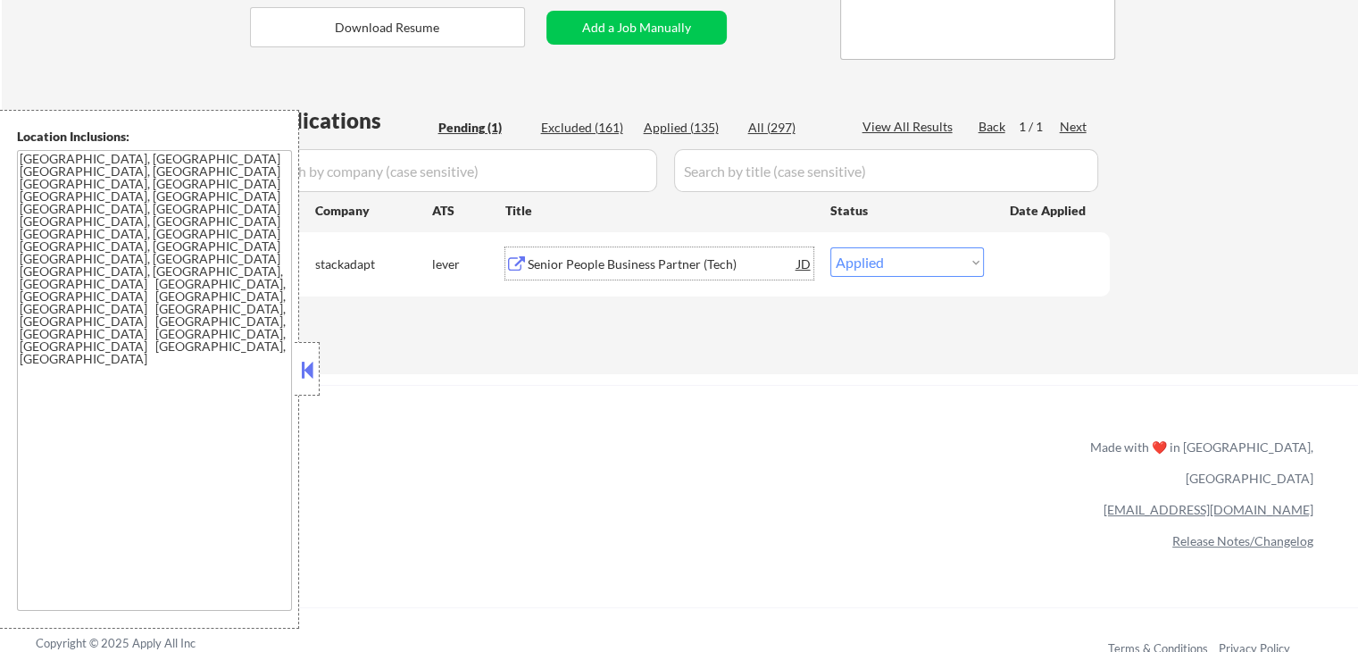
select select ""applied""
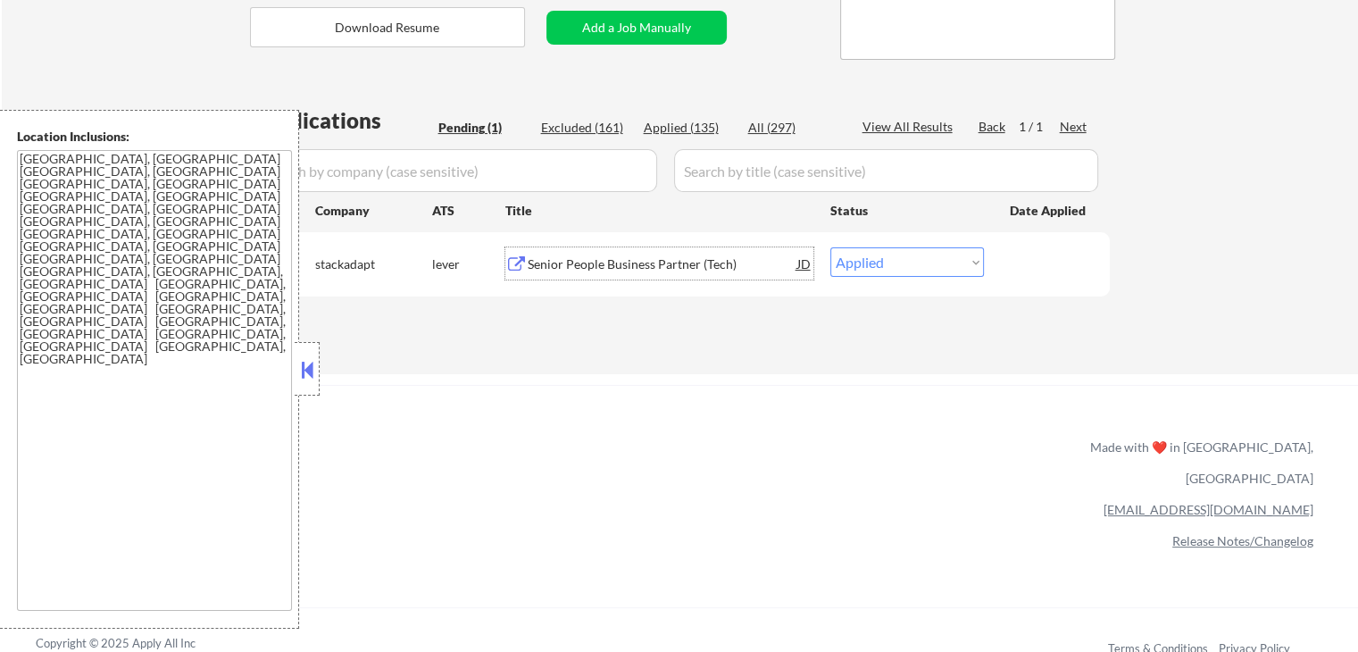
select select ""applied""
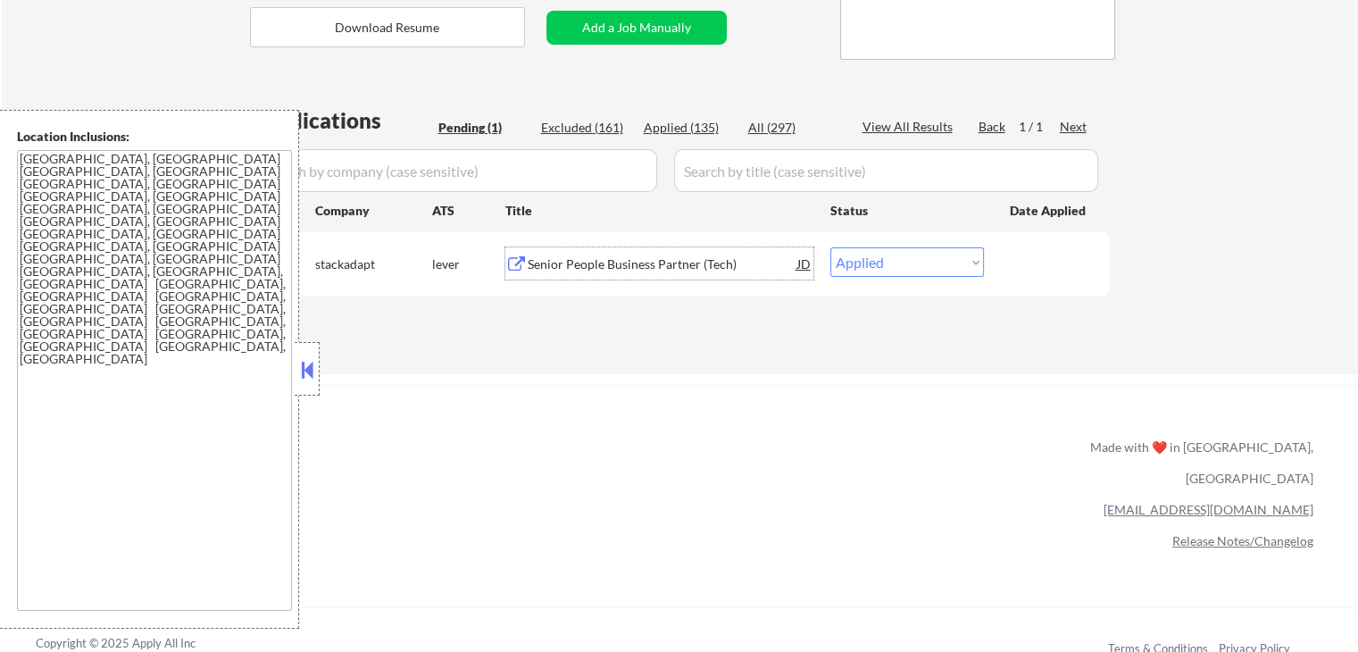
select select ""applied""
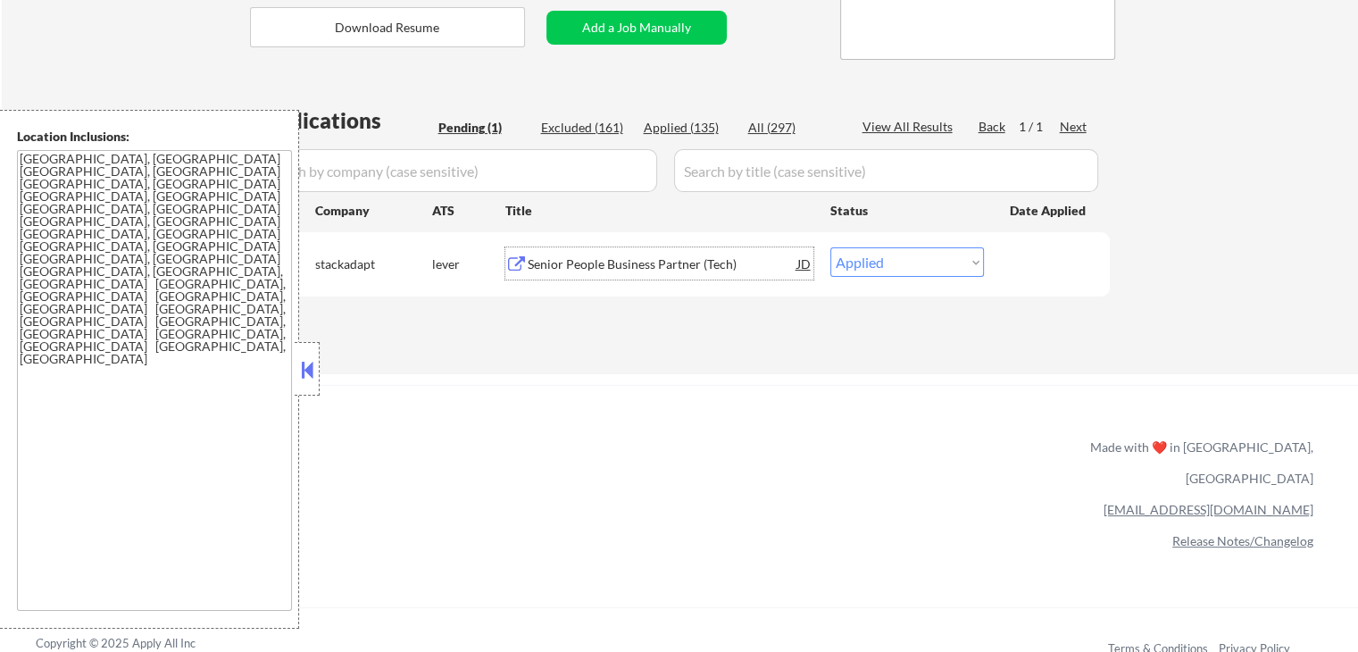
select select ""applied""
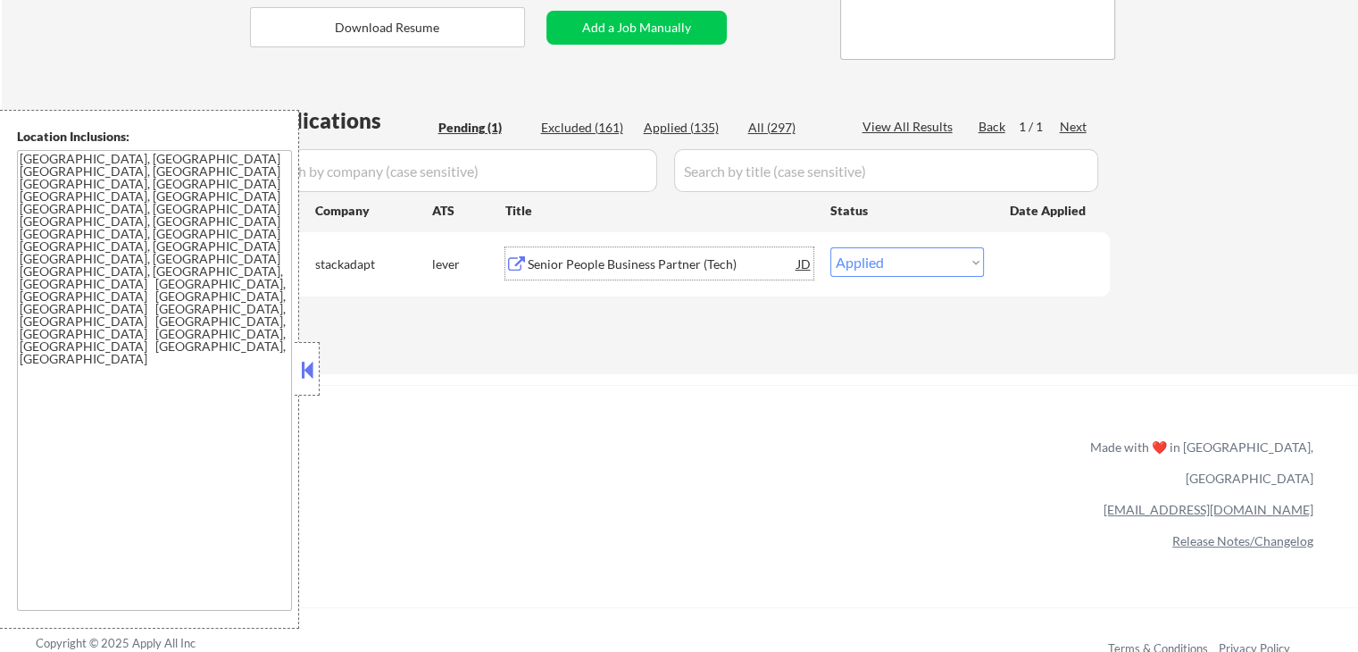
select select ""applied""
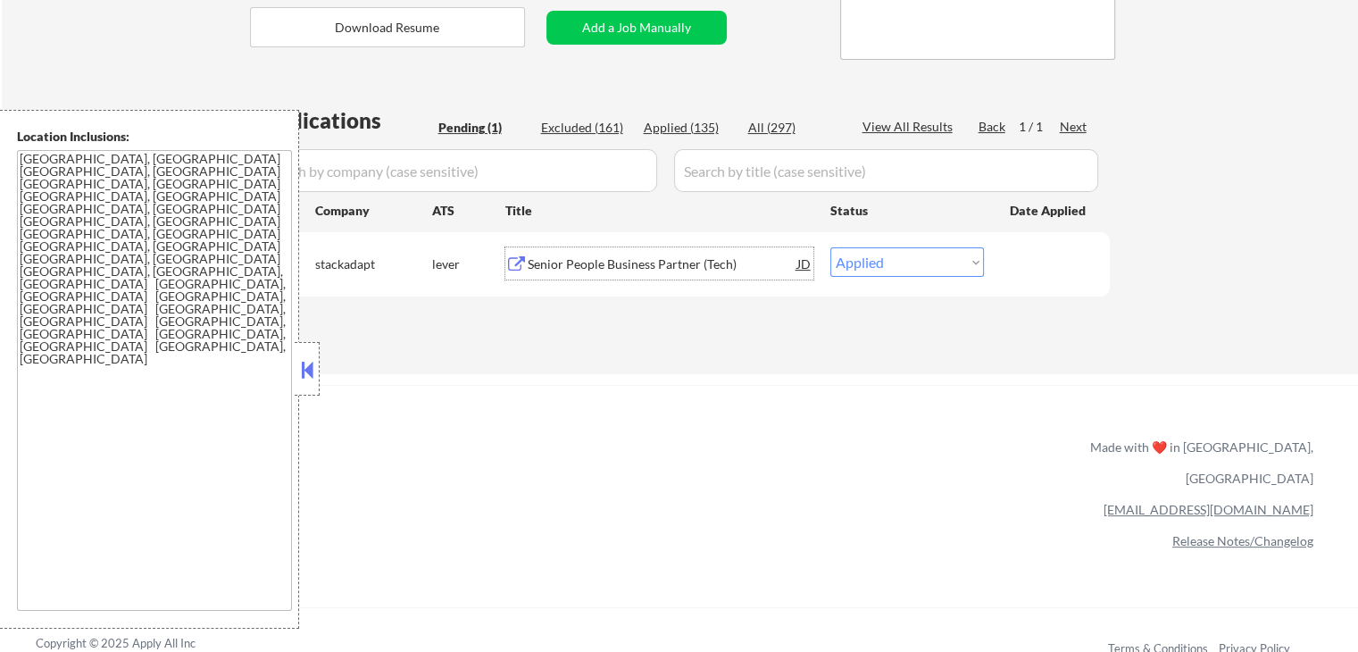
select select ""applied""
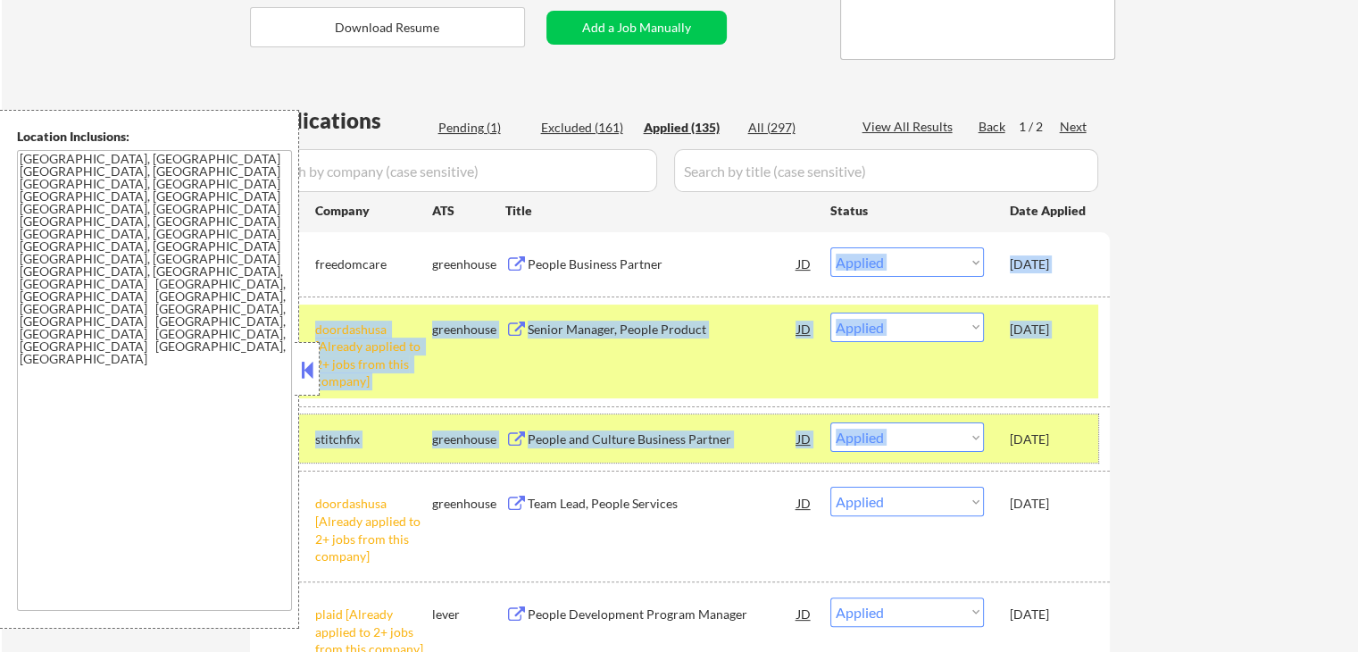
drag, startPoint x: 1089, startPoint y: 444, endPoint x: 904, endPoint y: 263, distance: 259.5
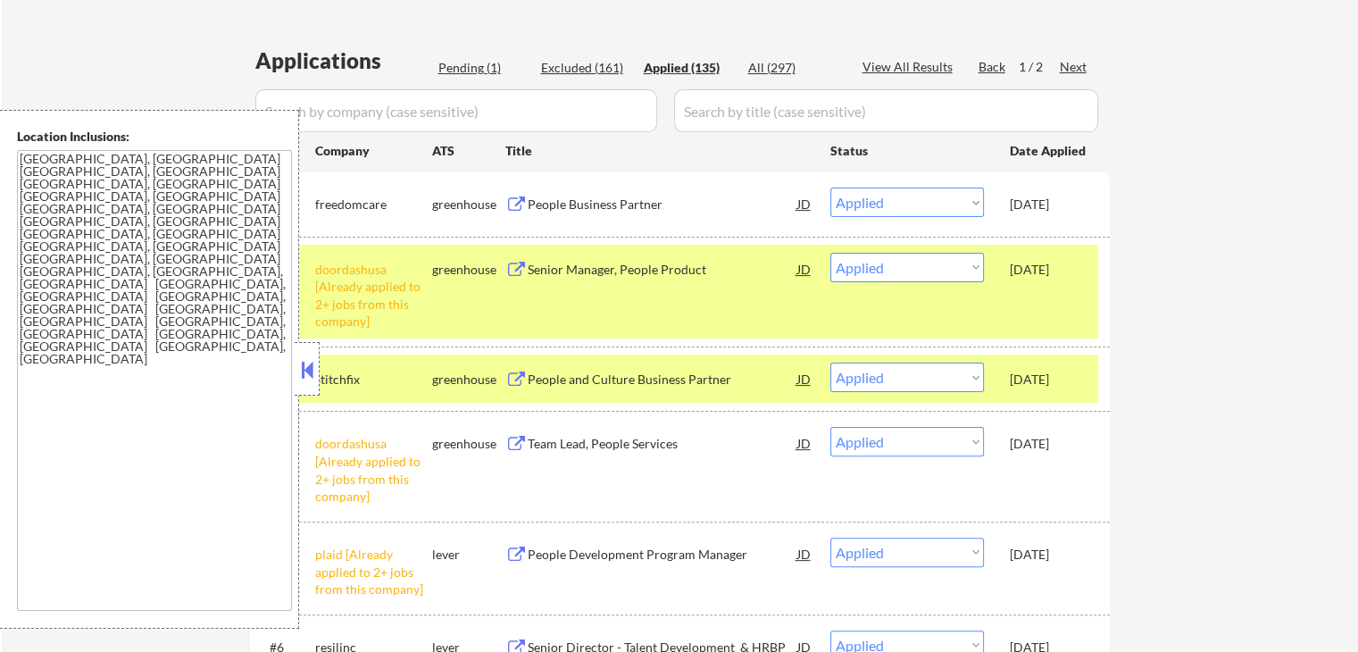
scroll to position [446, 0]
